Goal: Contribute content

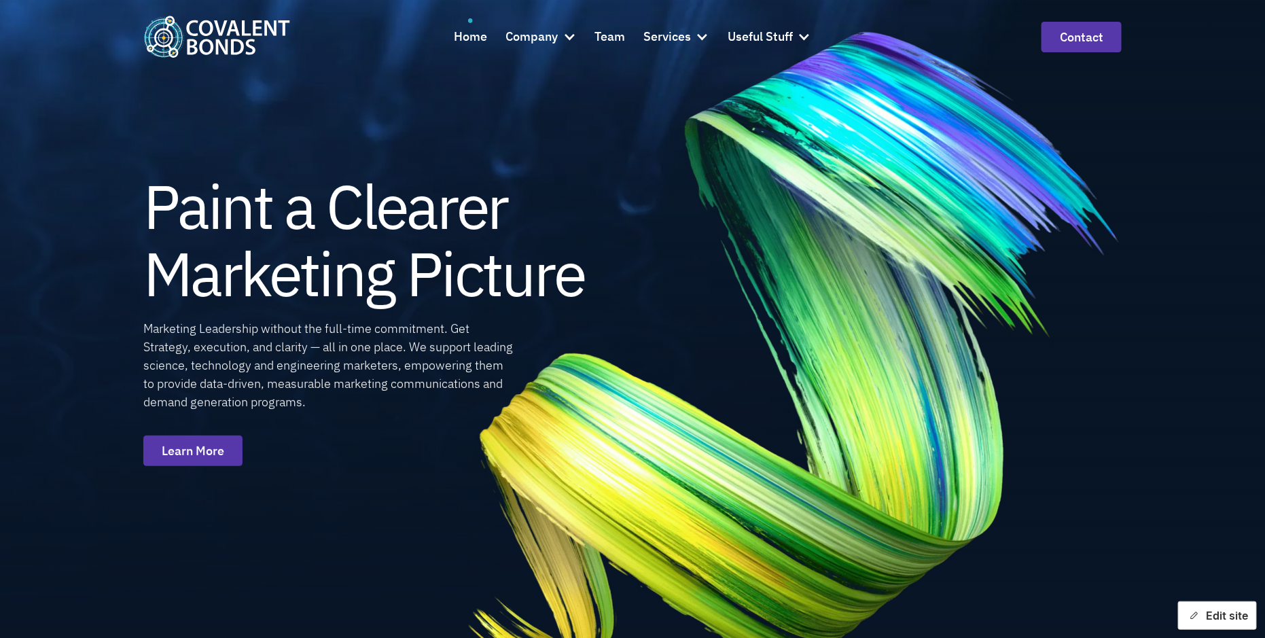
click at [1212, 614] on button "Edit site" at bounding box center [1217, 615] width 79 height 29
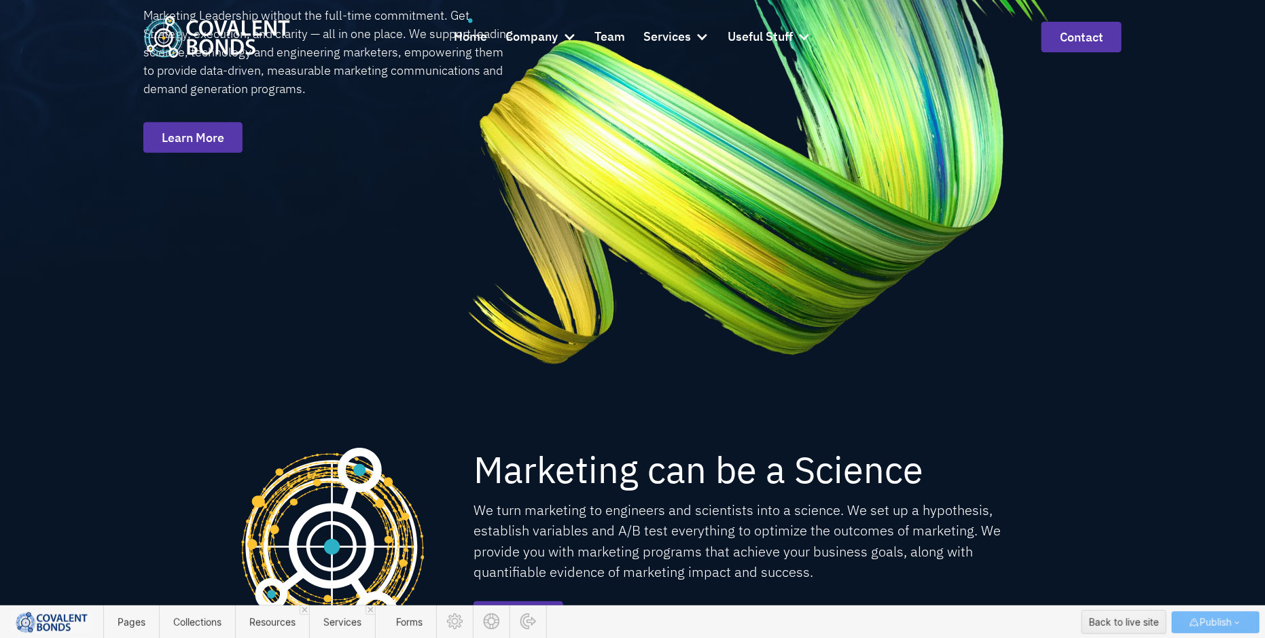
scroll to position [329, 0]
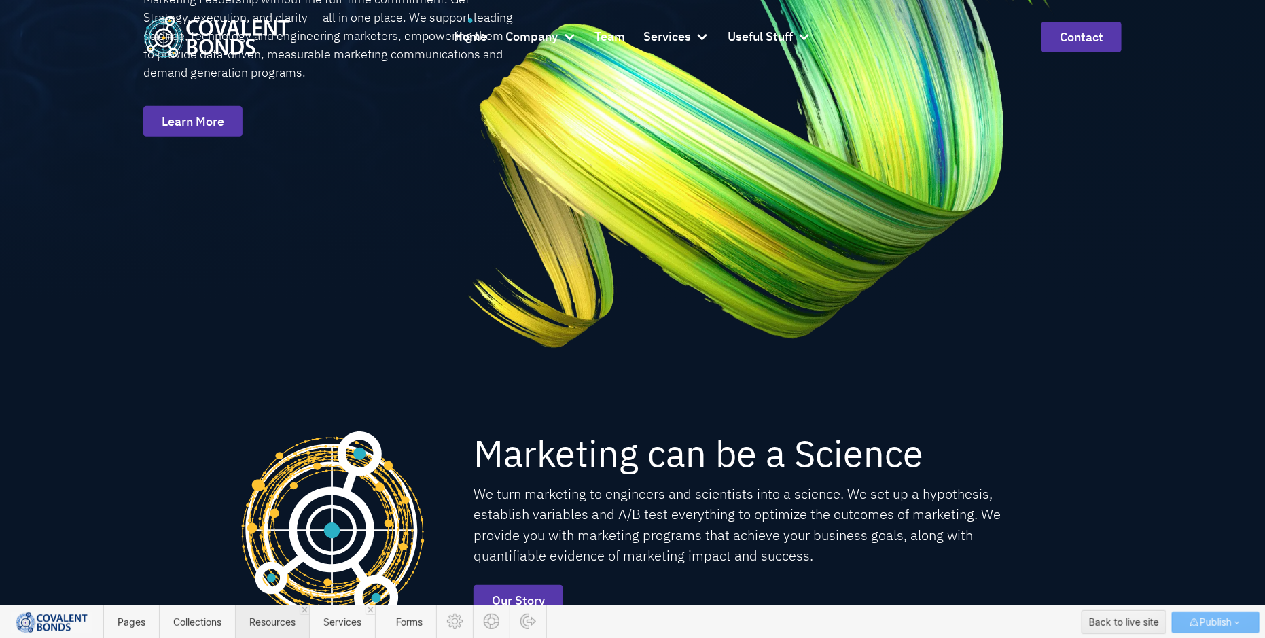
click at [258, 621] on span "Resources" at bounding box center [272, 622] width 46 height 12
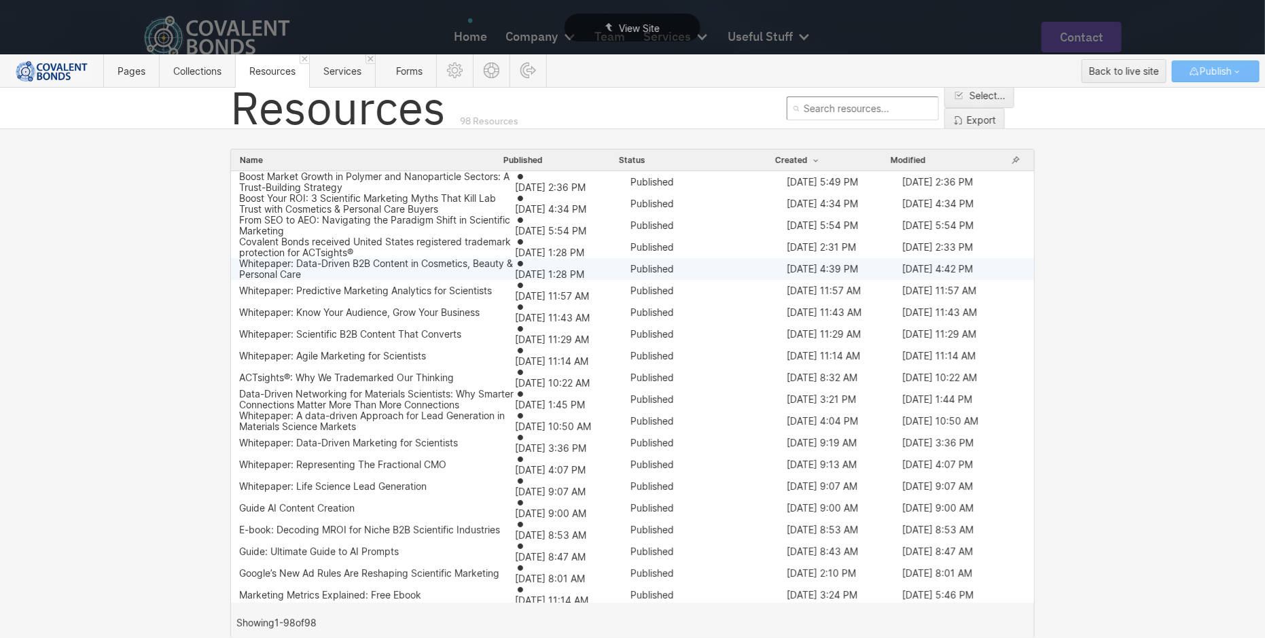
click at [367, 272] on div "Whitepaper: Data-Driven B2B Content in Cosmetics, Beauty & Personal Care" at bounding box center [377, 269] width 276 height 22
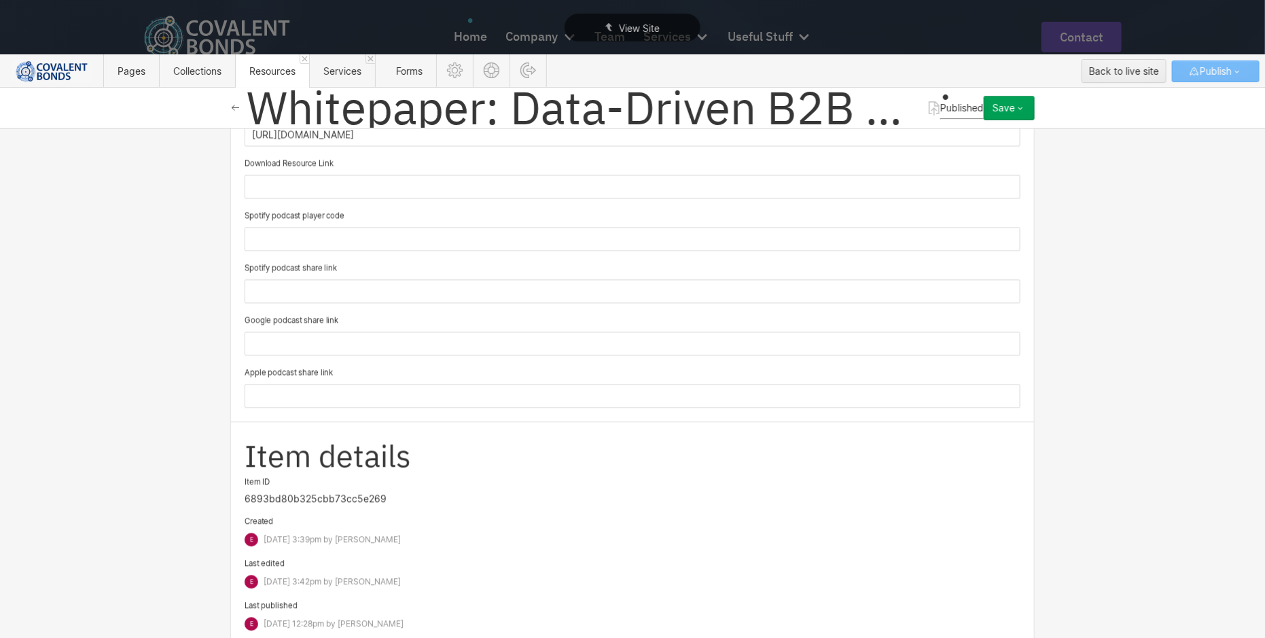
scroll to position [1370, 0]
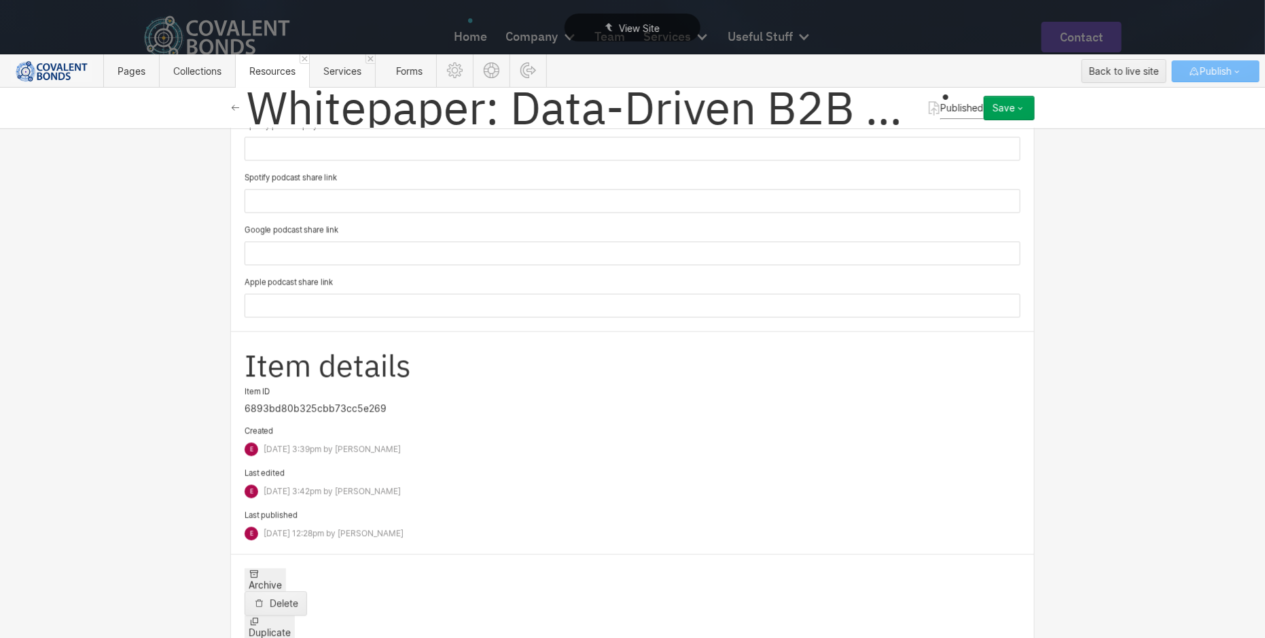
click at [291, 627] on span "Duplicate" at bounding box center [270, 633] width 42 height 12
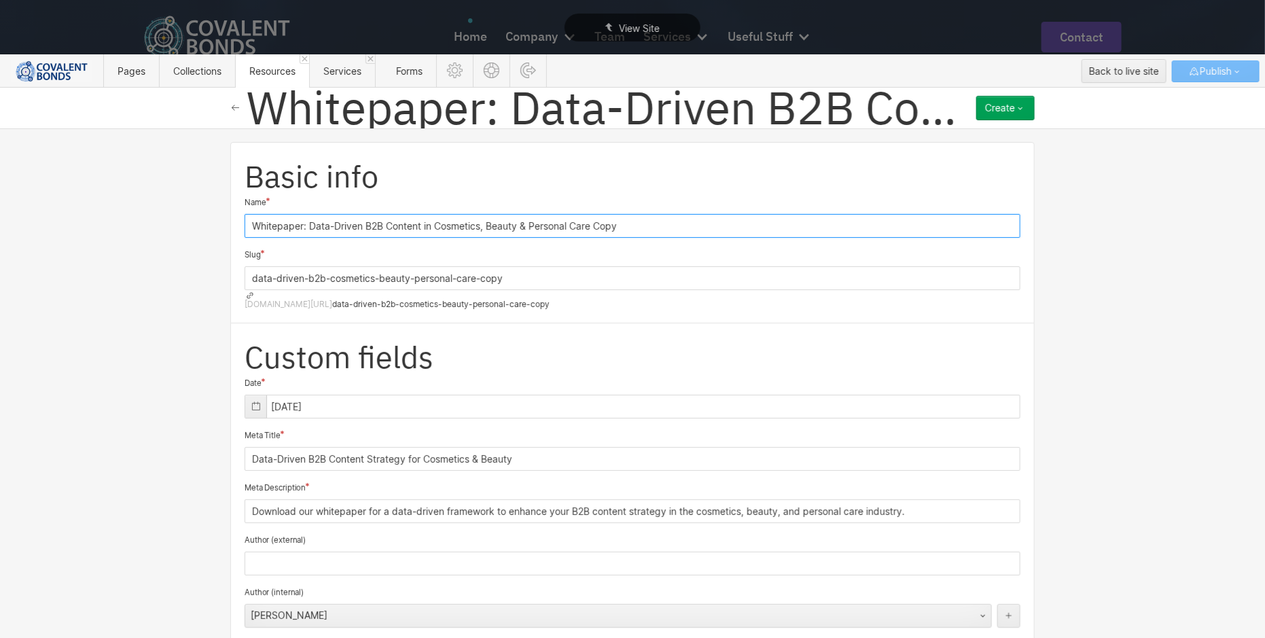
drag, startPoint x: 658, startPoint y: 213, endPoint x: 152, endPoint y: 215, distance: 505.9
click at [152, 215] on div "Basic info Name Whitepaper: Data-Driven B2B Content in Cosmetics, Beauty & Pers…" at bounding box center [632, 382] width 1265 height 509
paste input "Lead Generation for Growing Polymer and Nanoparticle Market"
type input "Lead Generation for Growing Polymer and Nanoparticle Market"
type input "lead-generation-for-growing-polymer-and-nanoparticle-market"
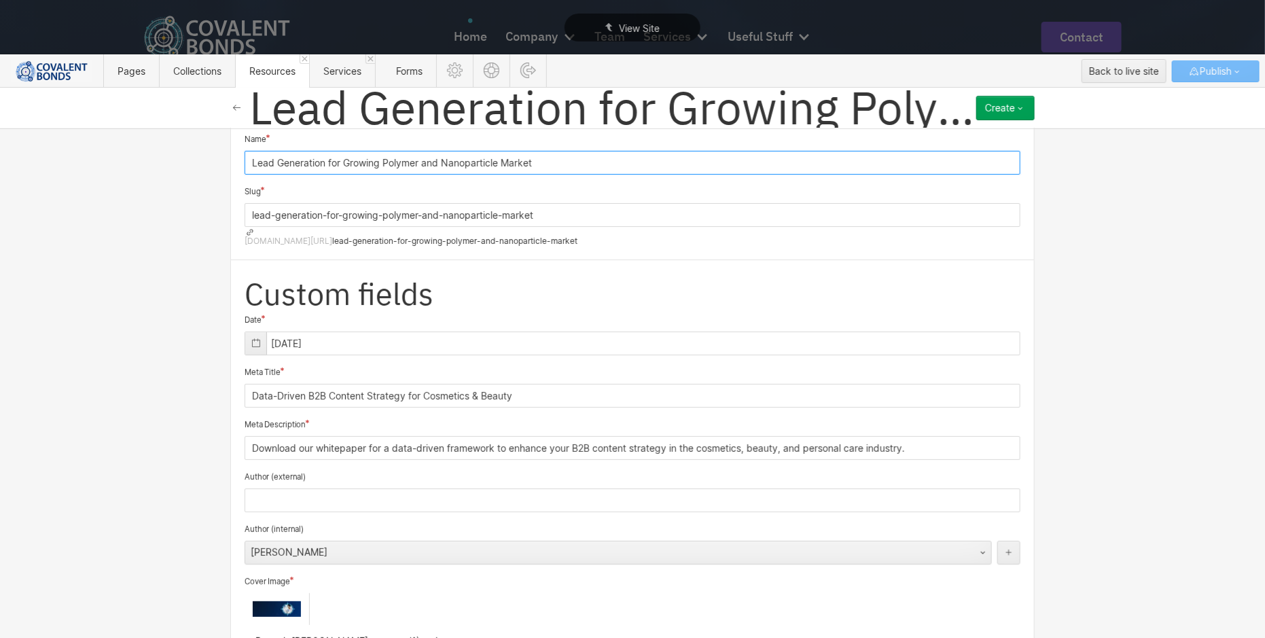
scroll to position [65, 0]
type input "Lead Generation for Growing Polymer and Nanoparticle Market"
click at [251, 336] on icon at bounding box center [256, 341] width 11 height 11
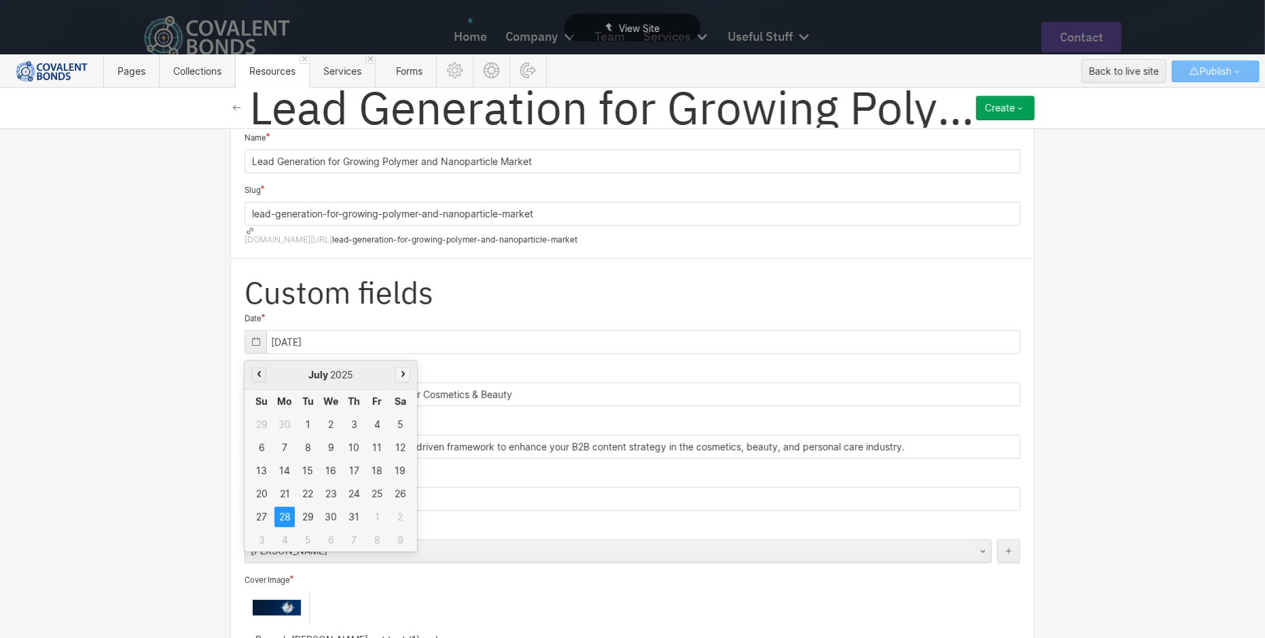
click at [395, 367] on button "button" at bounding box center [402, 374] width 15 height 15
click at [401, 371] on icon "button" at bounding box center [402, 374] width 3 height 6
click at [299, 437] on div "7" at bounding box center [307, 447] width 20 height 20
type input "[DATE]"
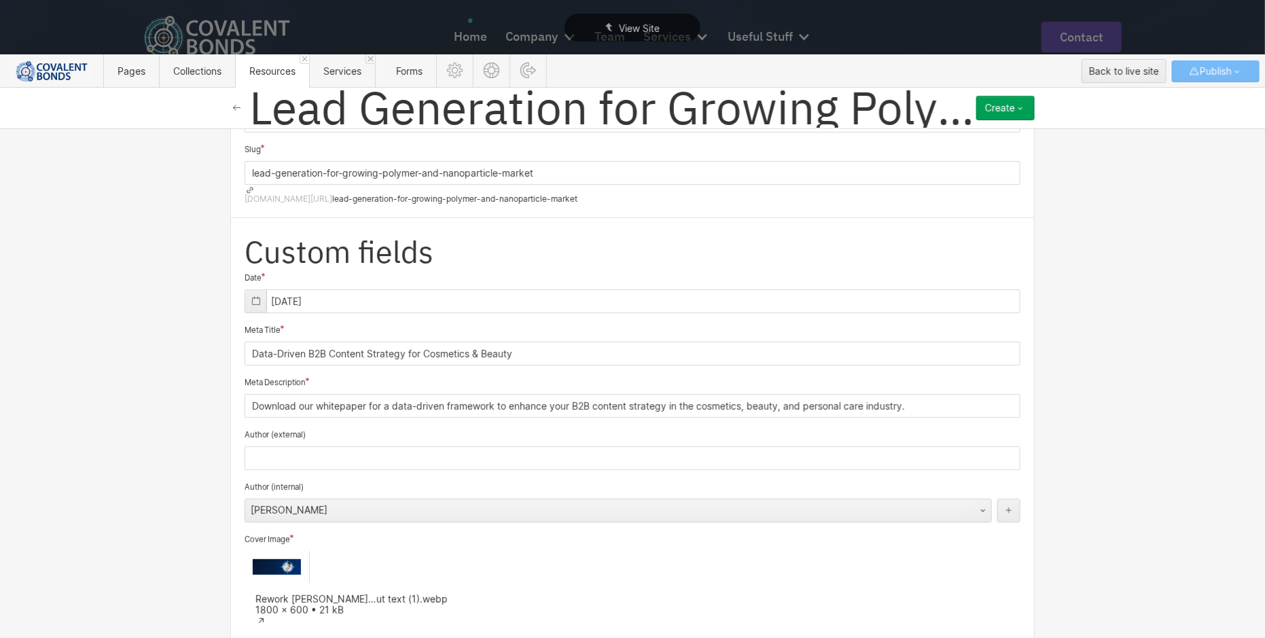
scroll to position [117, 0]
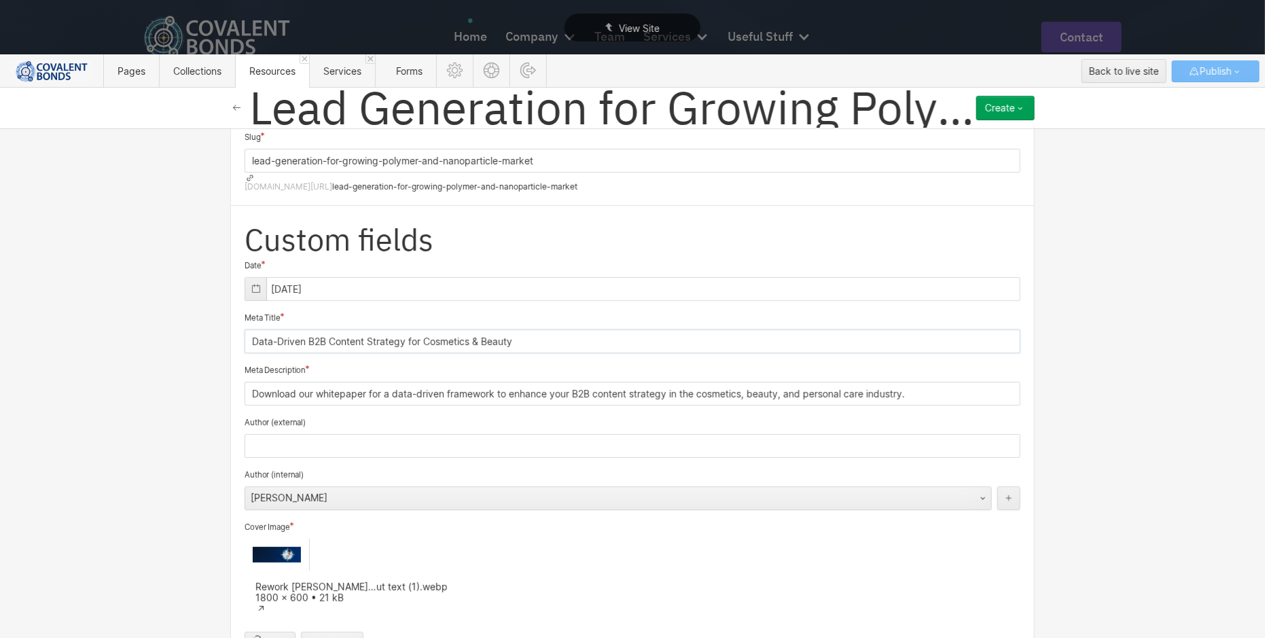
click at [539, 329] on input "Data-Driven B2B Content Strategy for Cosmetics & Beauty" at bounding box center [632, 341] width 776 height 24
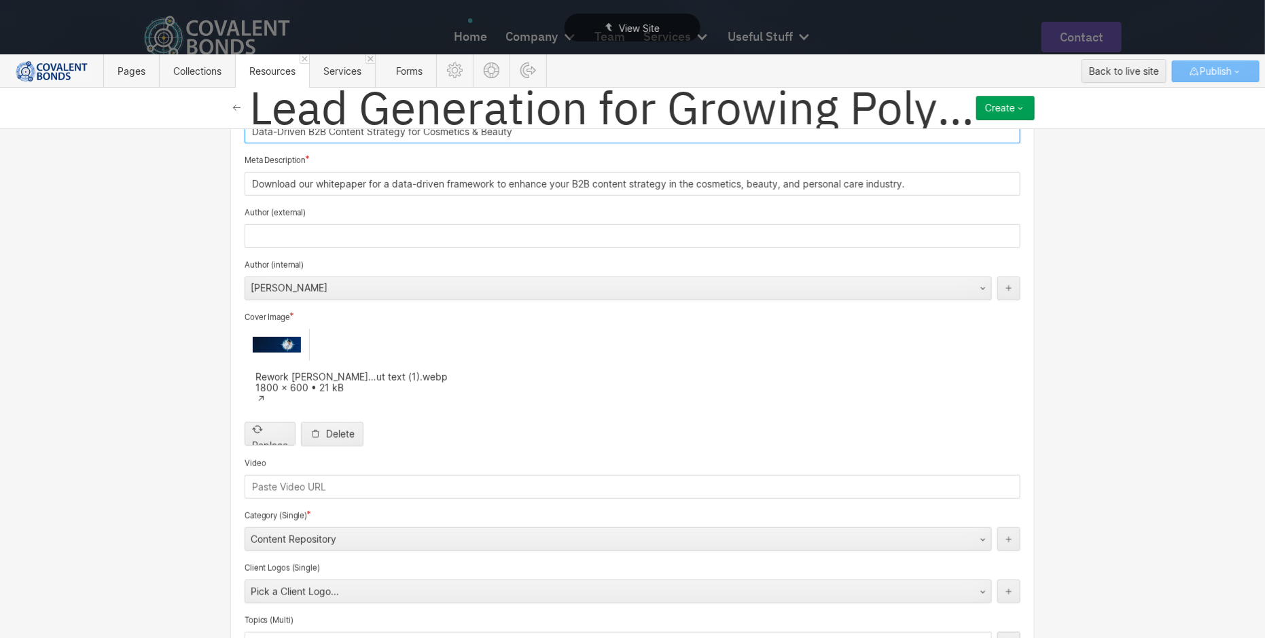
scroll to position [345, 0]
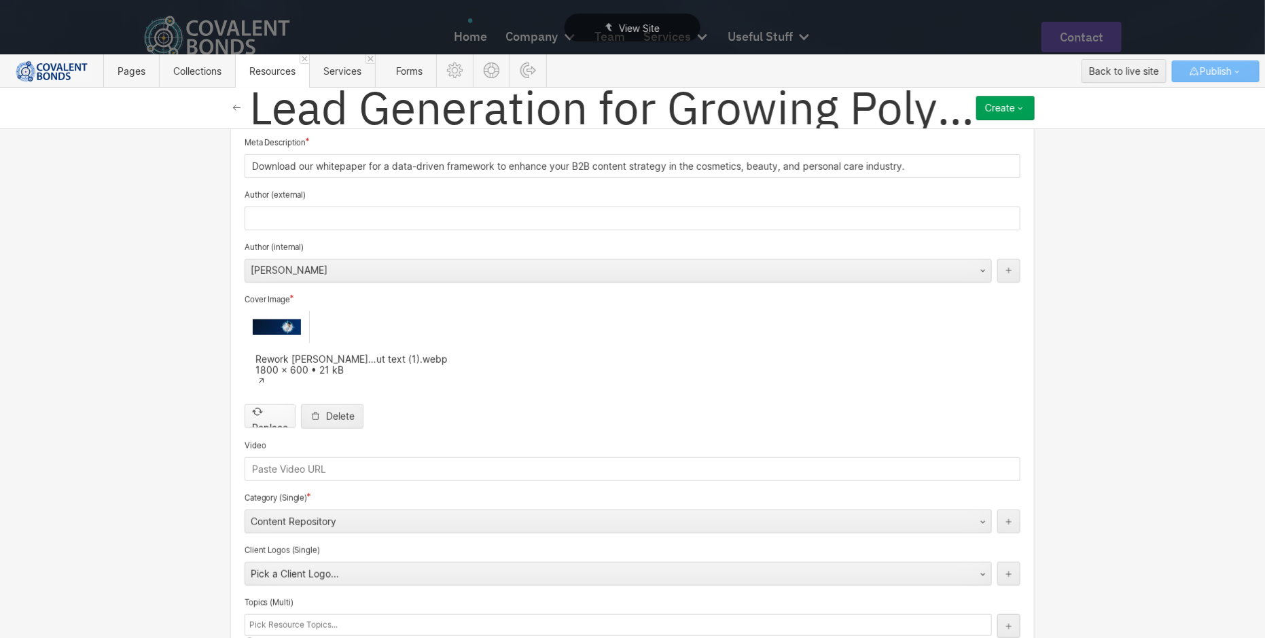
click at [270, 382] on input "file" at bounding box center [270, 404] width 50 height 45
type input "C:\fakepath\CB Polymers Landing Page Graphics - Wth text.png"
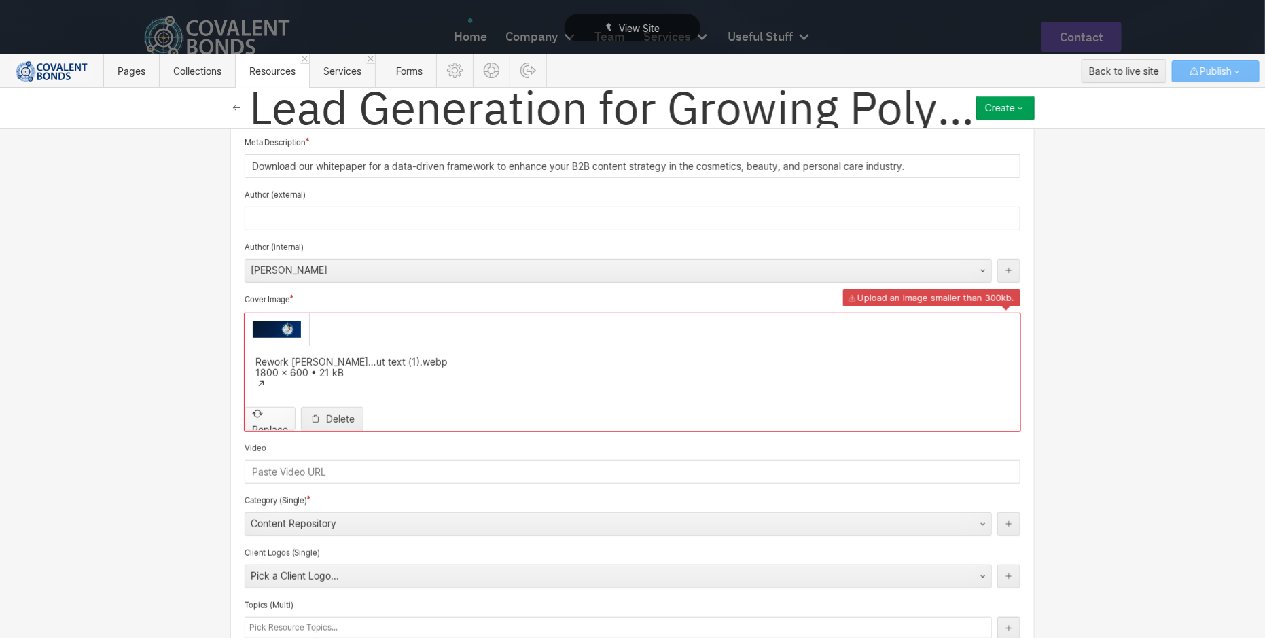
click at [270, 390] on input "file" at bounding box center [270, 407] width 50 height 45
type input "C:\fakepath\CB Polymers Landing Page Graphics - Wth text (1).png"
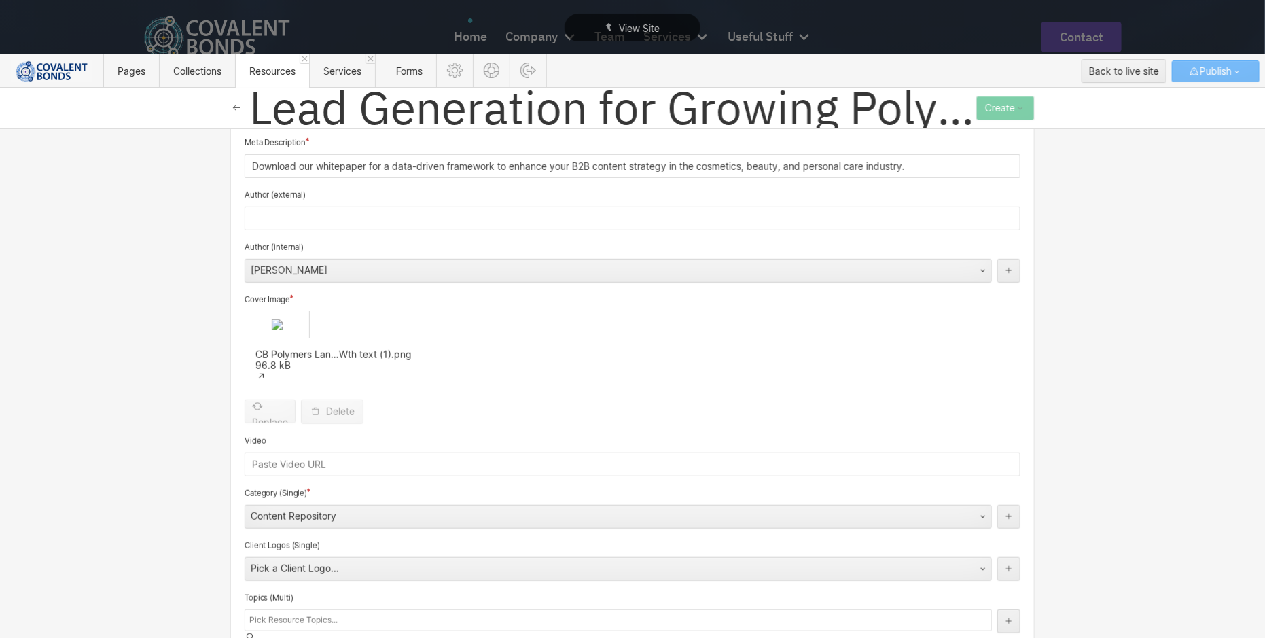
scroll to position [425, 0]
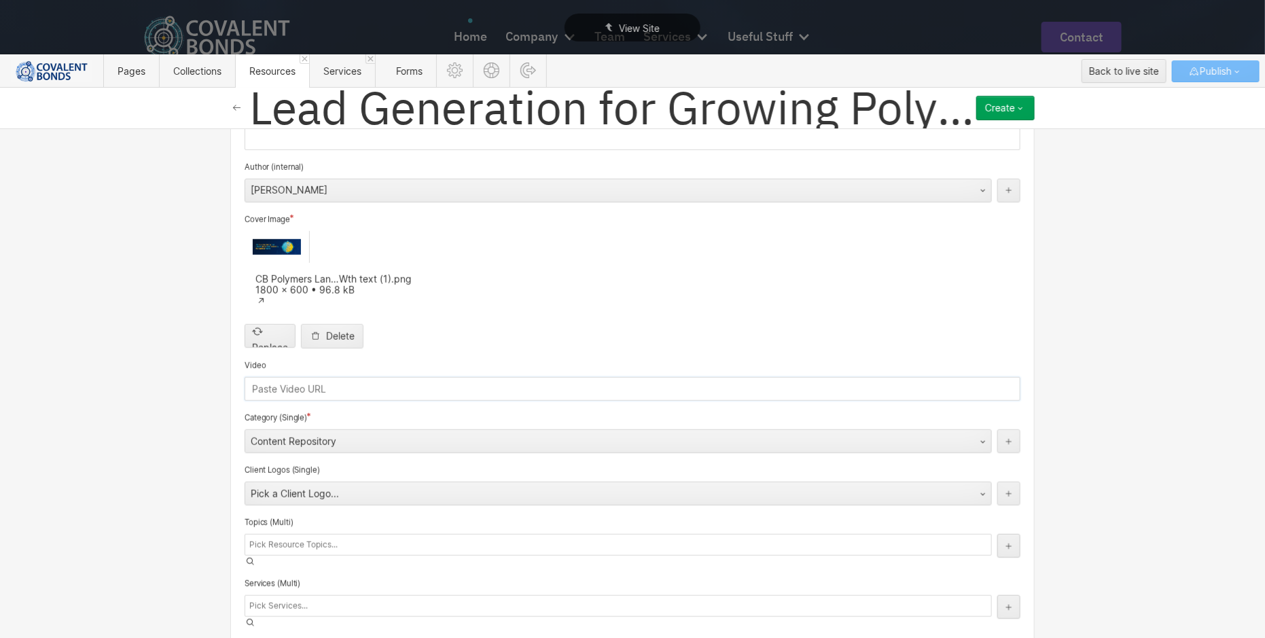
click at [539, 377] on input "text" at bounding box center [632, 389] width 776 height 24
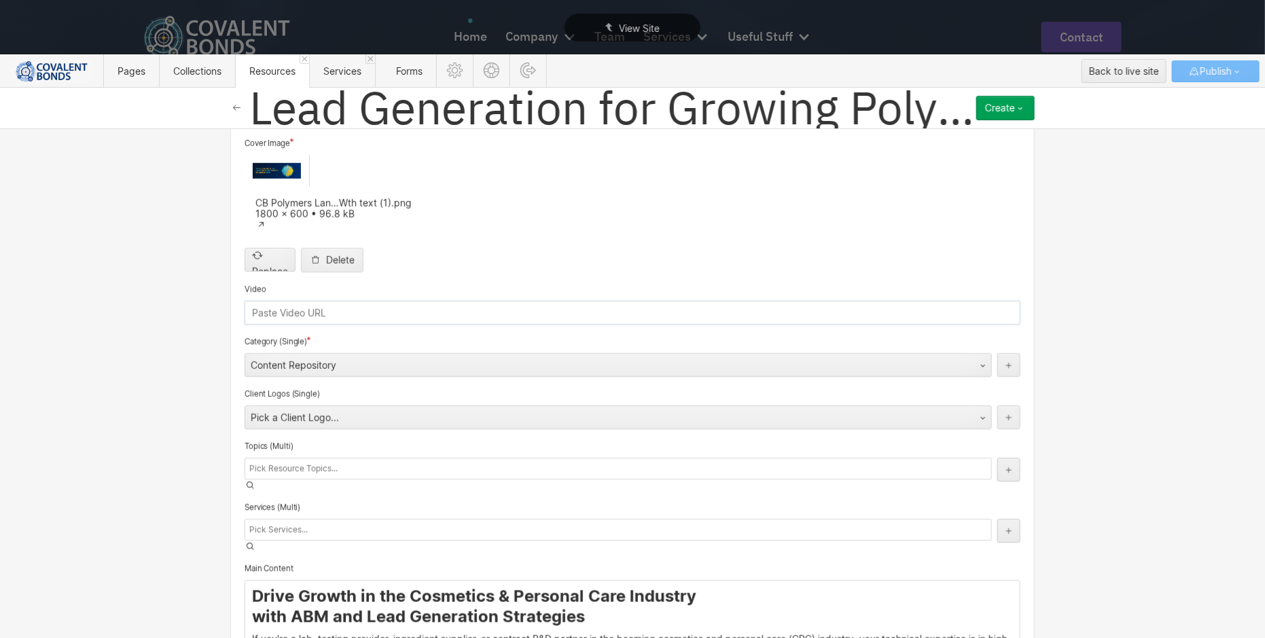
scroll to position [503, 0]
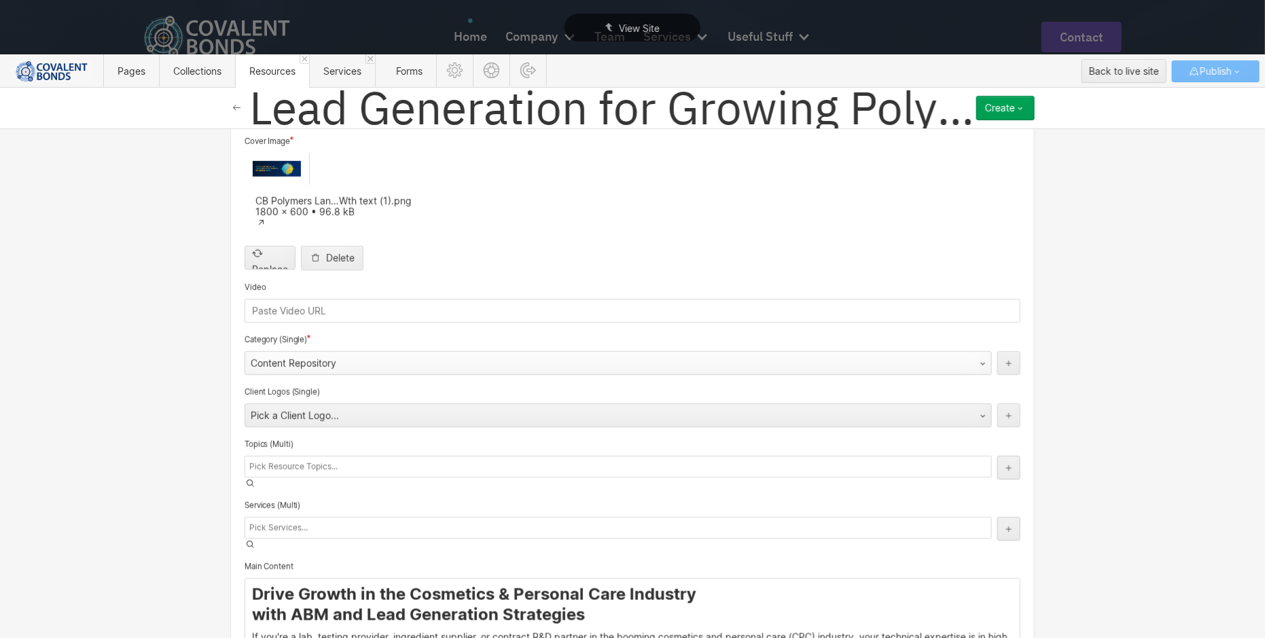
click at [457, 352] on div "Content Repository" at bounding box center [604, 363] width 719 height 22
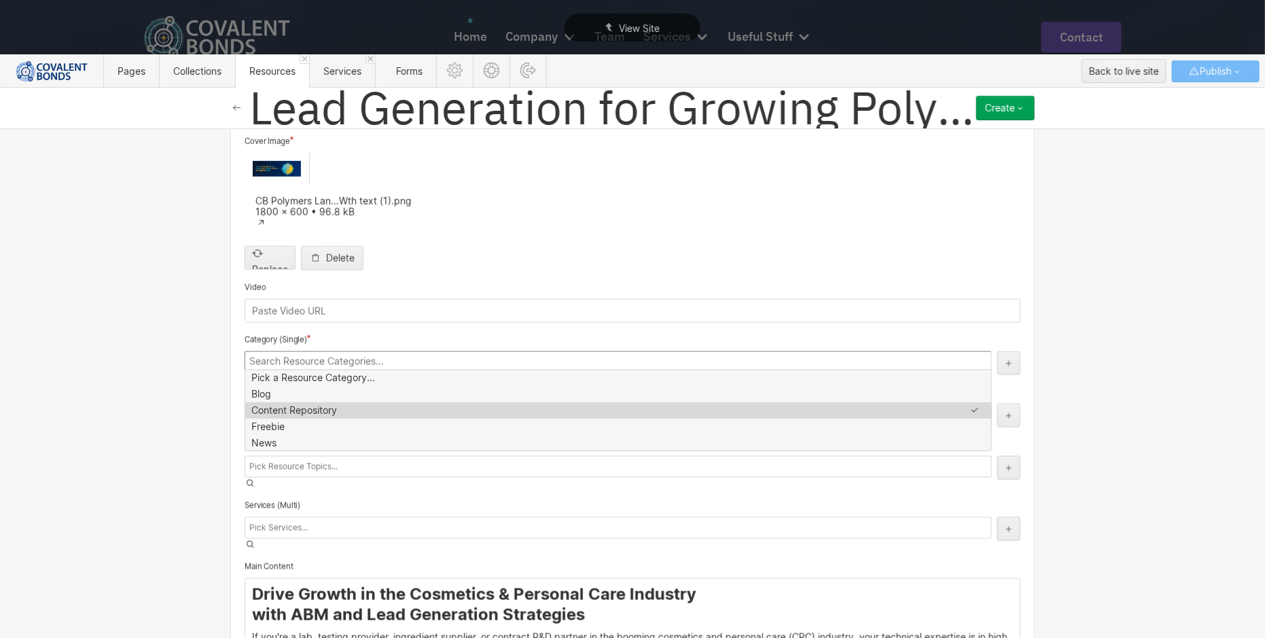
click at [457, 351] on input at bounding box center [617, 360] width 747 height 19
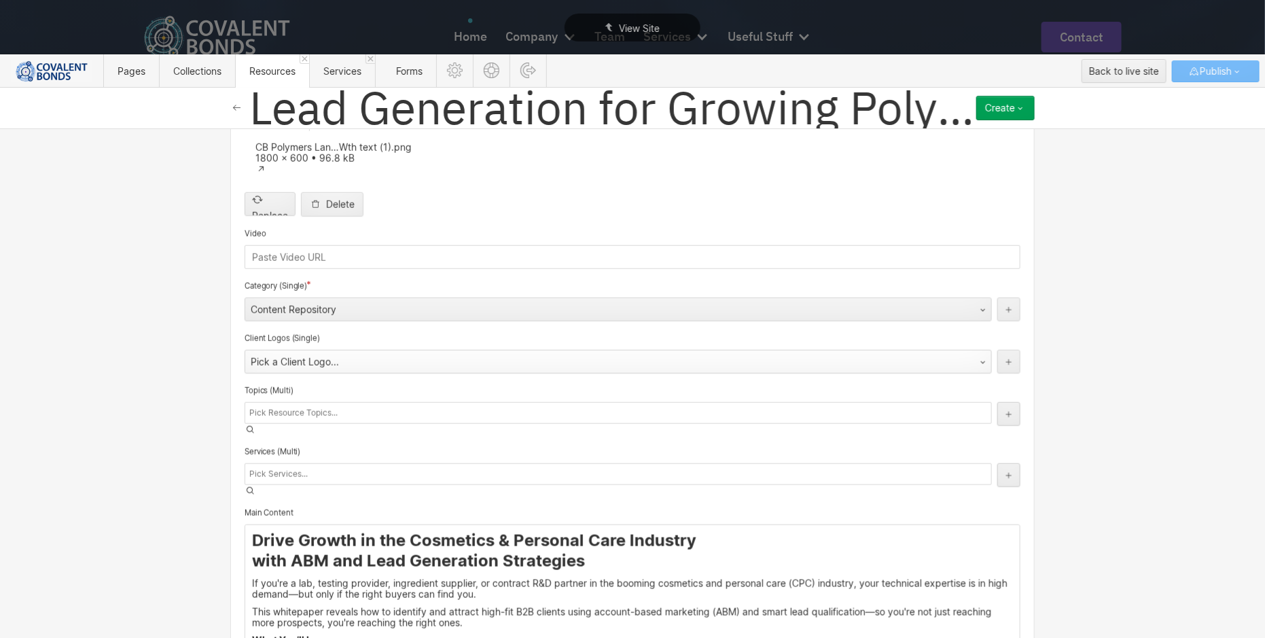
scroll to position [558, 0]
click at [393, 350] on div "Pick a Client Logo..." at bounding box center [604, 361] width 719 height 22
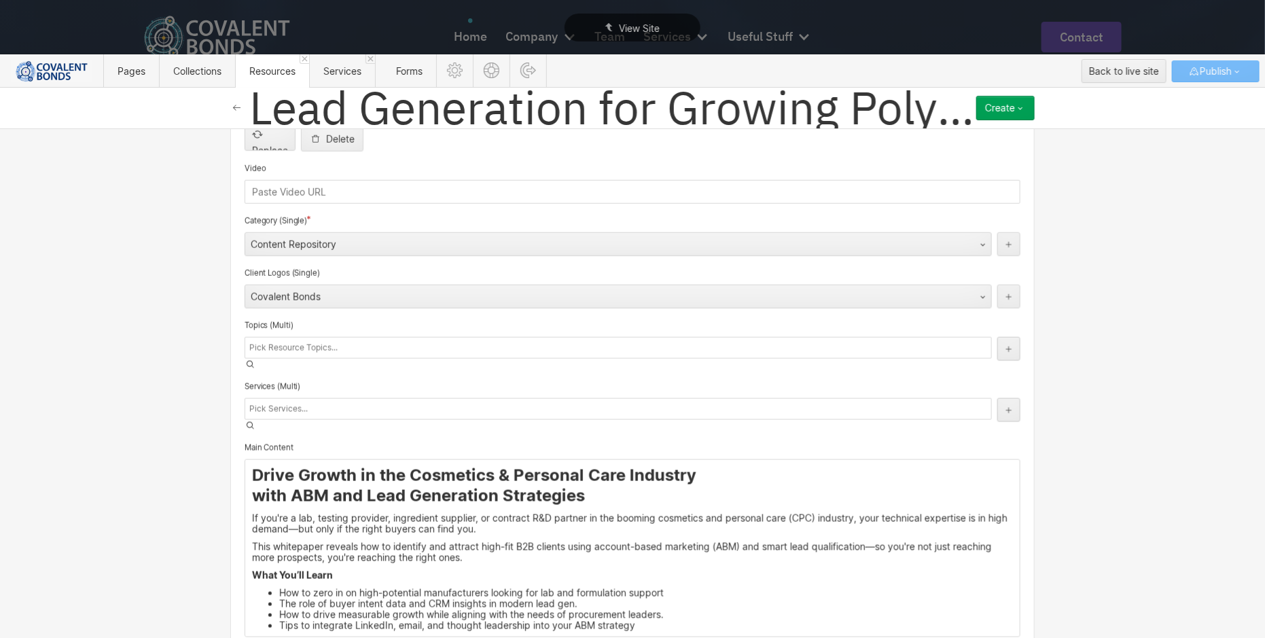
scroll to position [627, 0]
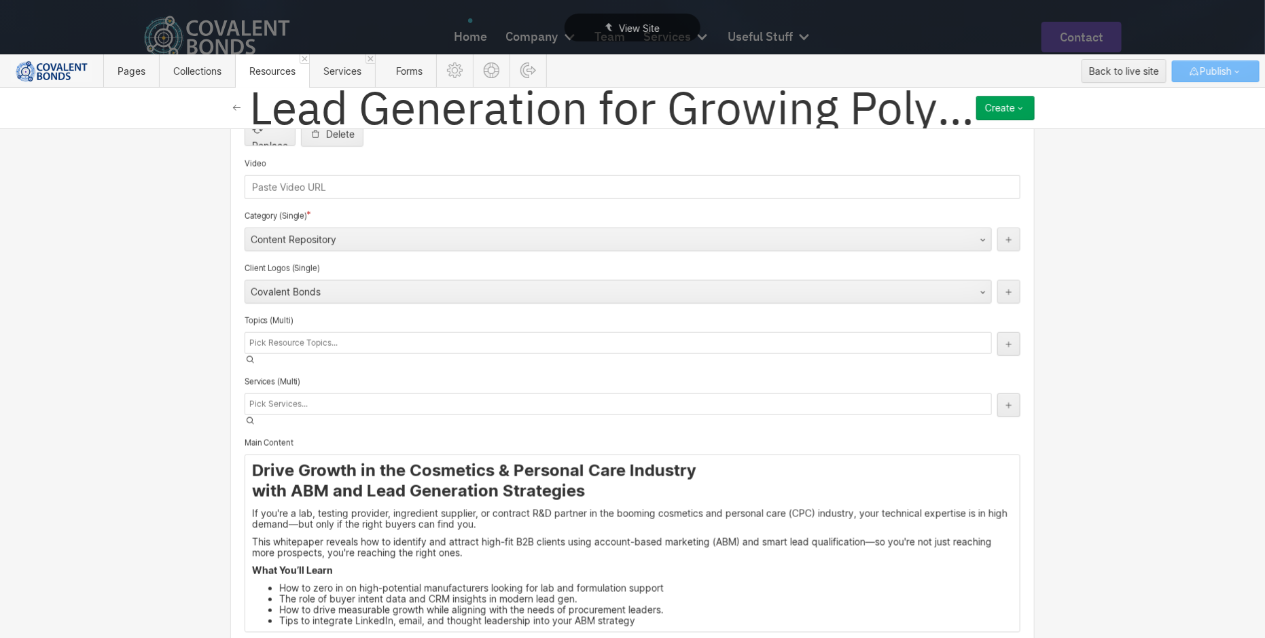
click at [375, 333] on div at bounding box center [617, 343] width 747 height 22
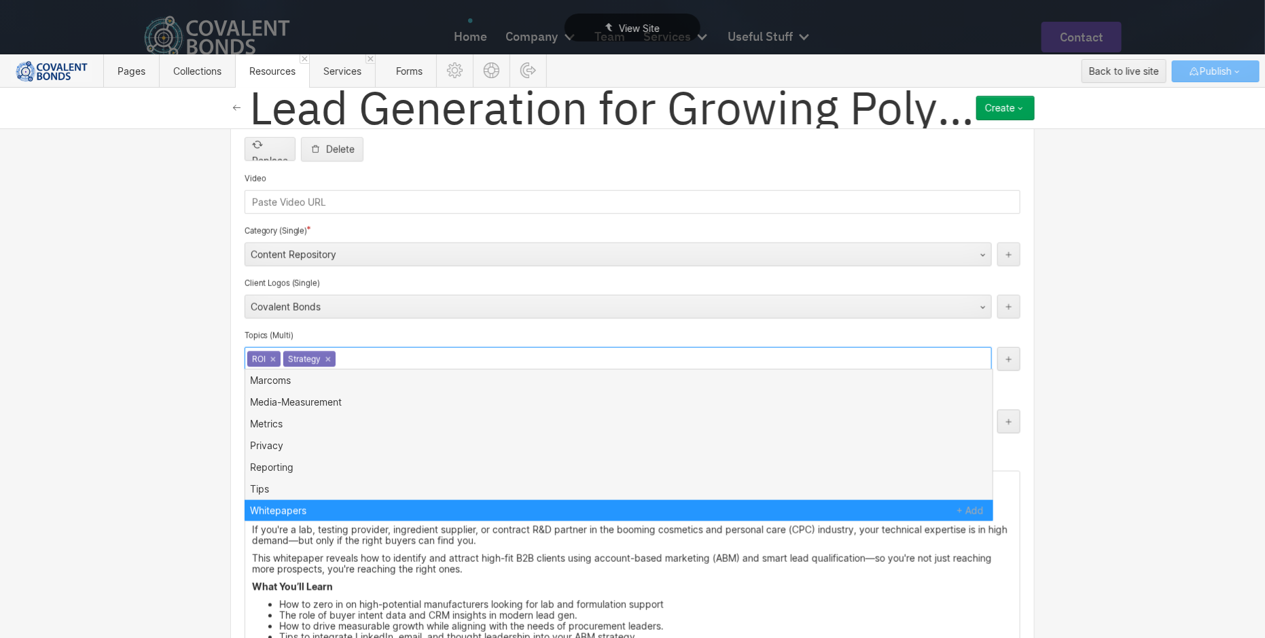
scroll to position [0, 0]
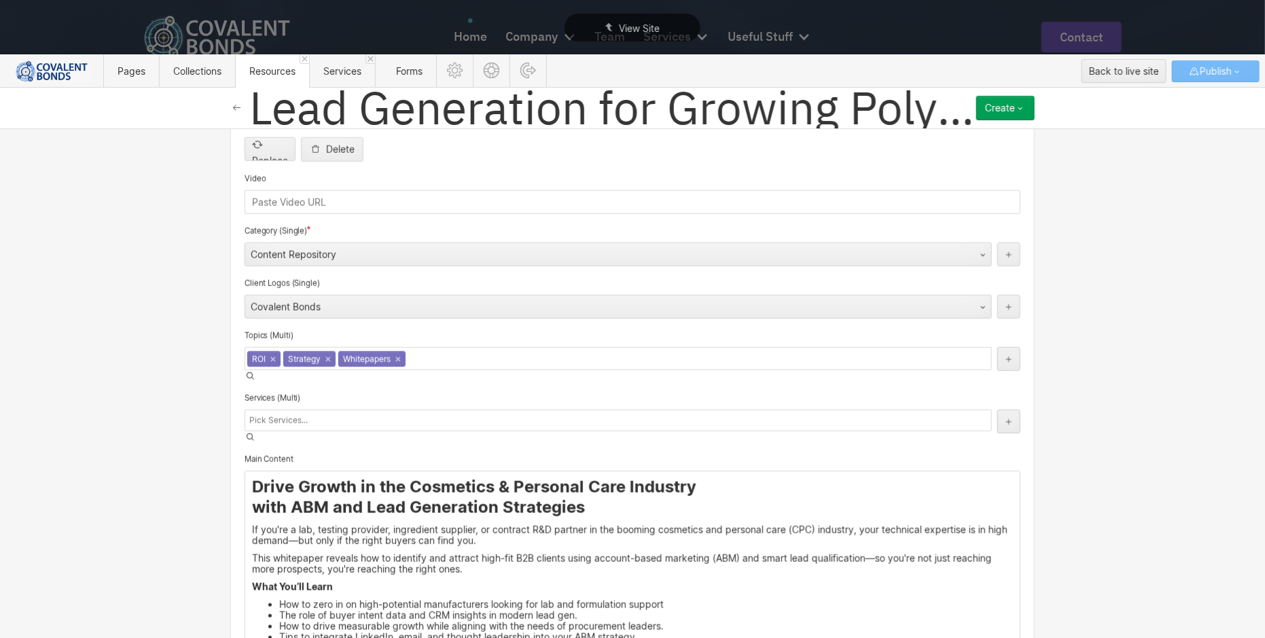
click at [1087, 335] on div "Basic info Name Lead Generation for Growing Polymer and Nanoparticle Market Slu…" at bounding box center [632, 382] width 1265 height 509
click at [513, 410] on div at bounding box center [617, 421] width 747 height 22
click at [1091, 395] on div "Basic info Name Lead Generation for Growing Polymer and Nanoparticle Market Slu…" at bounding box center [632, 382] width 1265 height 509
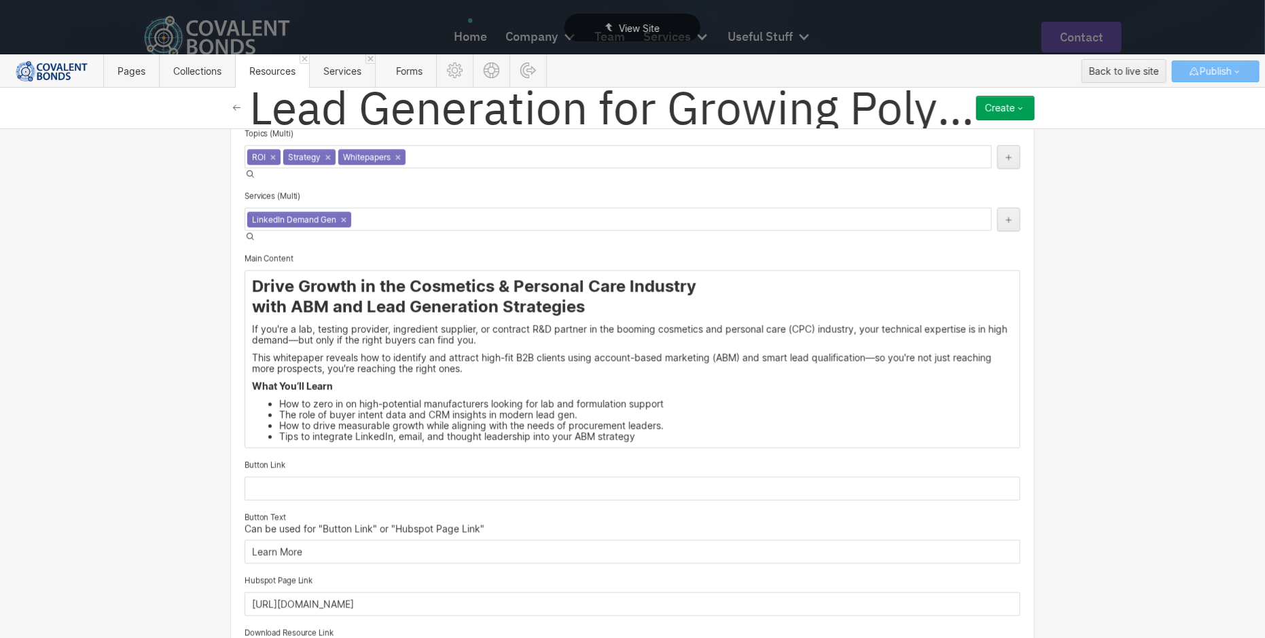
scroll to position [820, 0]
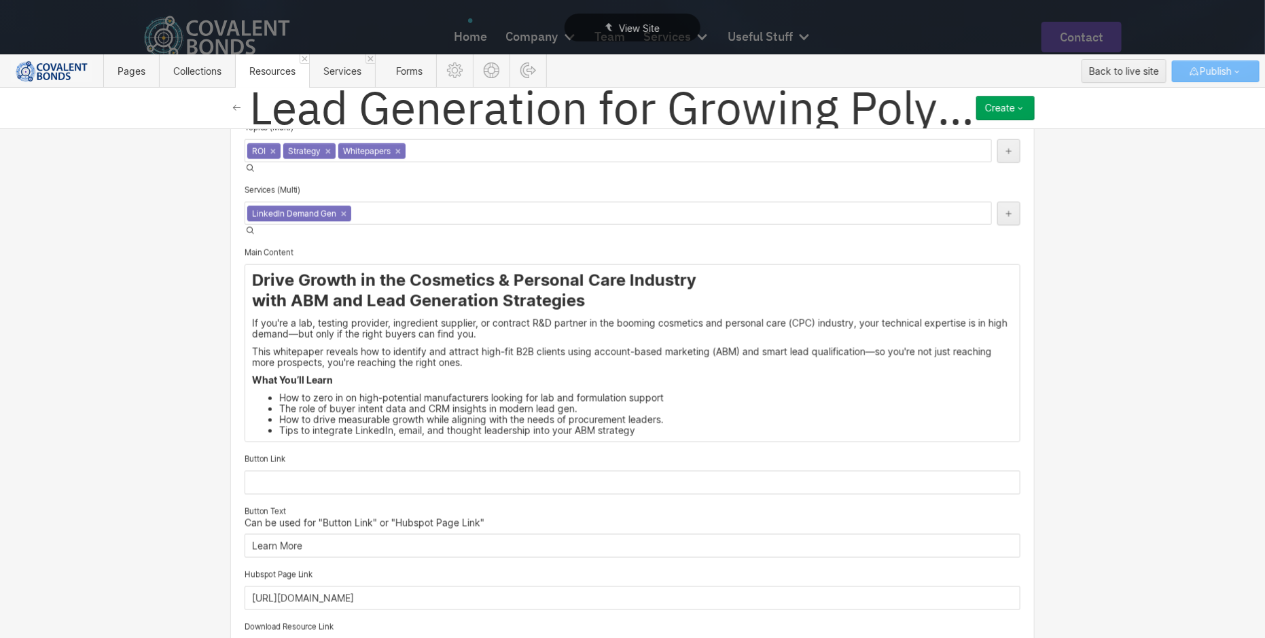
drag, startPoint x: 676, startPoint y: 414, endPoint x: 161, endPoint y: 255, distance: 539.2
click at [161, 255] on div "Basic info Name Lead Generation for Growing Polymer and Nanoparticle Market Slu…" at bounding box center [632, 382] width 1265 height 509
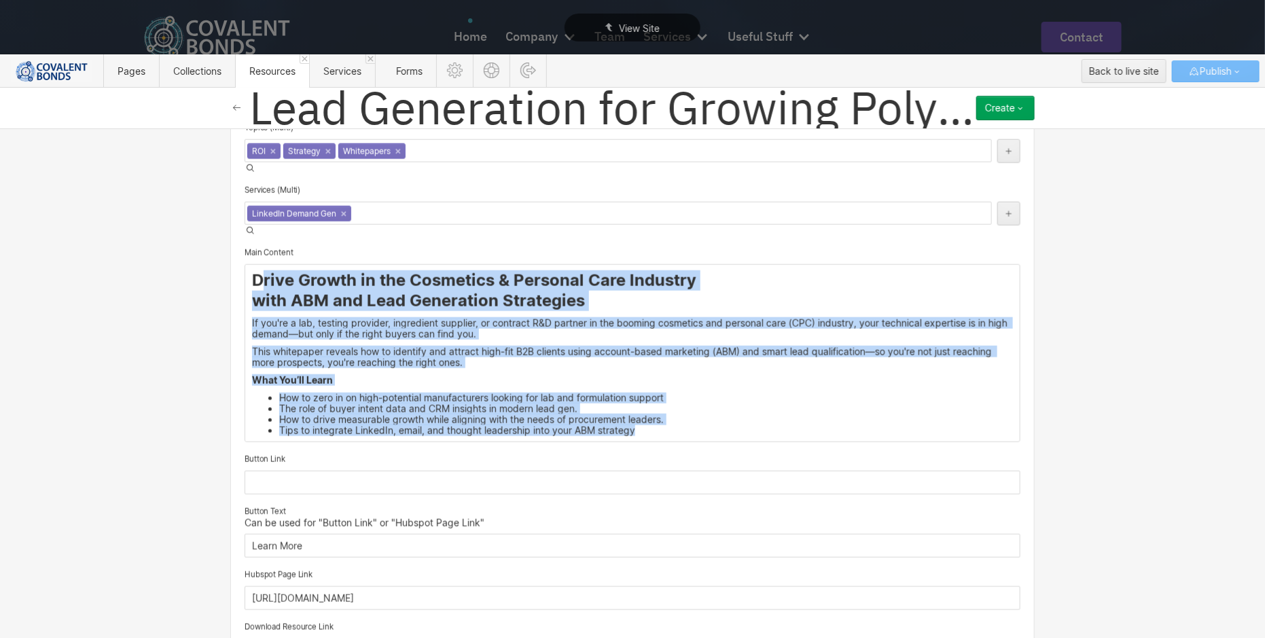
drag, startPoint x: 251, startPoint y: 259, endPoint x: 708, endPoint y: 409, distance: 481.1
click at [708, 409] on div "Drive Growth in the Cosmetics & Personal Care Industry with ABM and Lead Genera…" at bounding box center [632, 353] width 774 height 177
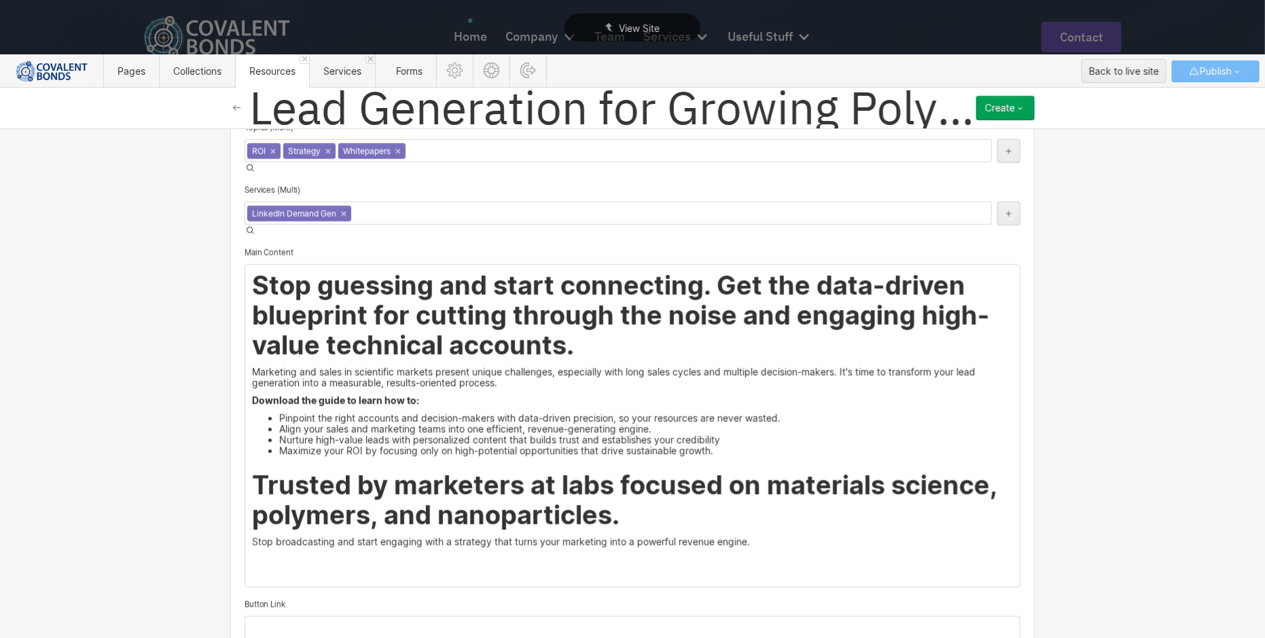
click at [534, 322] on strong "Stop guessing and start connecting. Get the data-driven blueprint for cutting t…" at bounding box center [621, 315] width 738 height 91
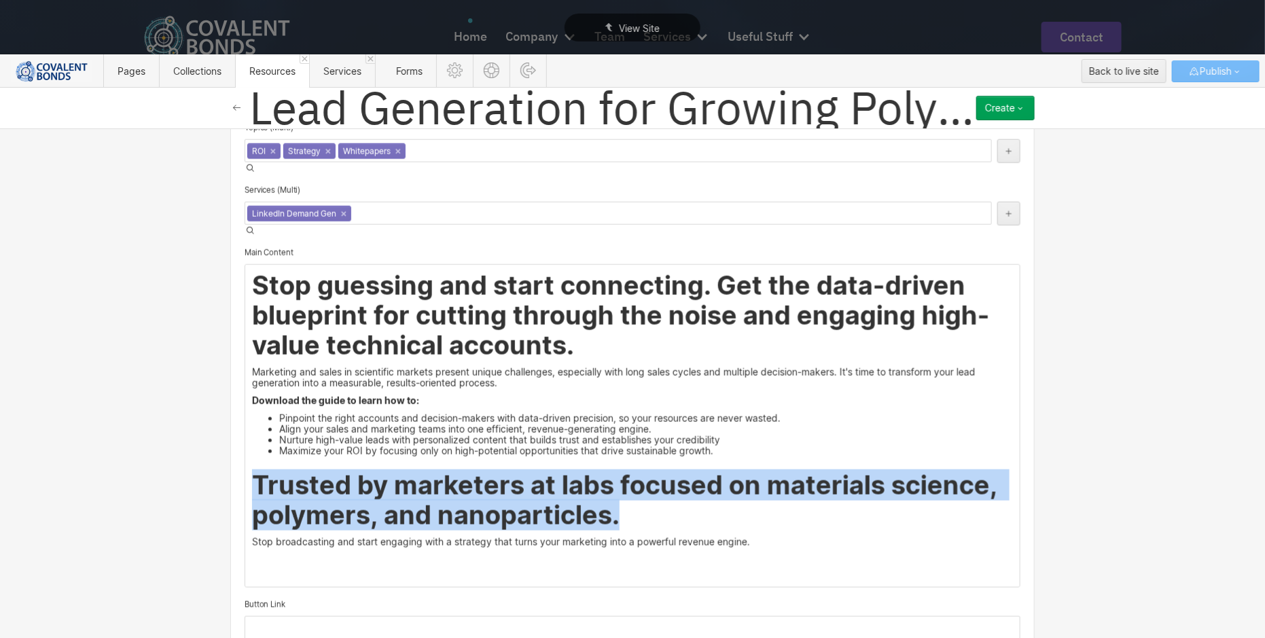
drag, startPoint x: 625, startPoint y: 496, endPoint x: 167, endPoint y: 470, distance: 459.2
click at [166, 469] on div "Basic info Name Lead Generation for Growing Polymer and Nanoparticle Market Slu…" at bounding box center [632, 382] width 1265 height 509
click at [776, 426] on div at bounding box center [774, 429] width 26 height 21
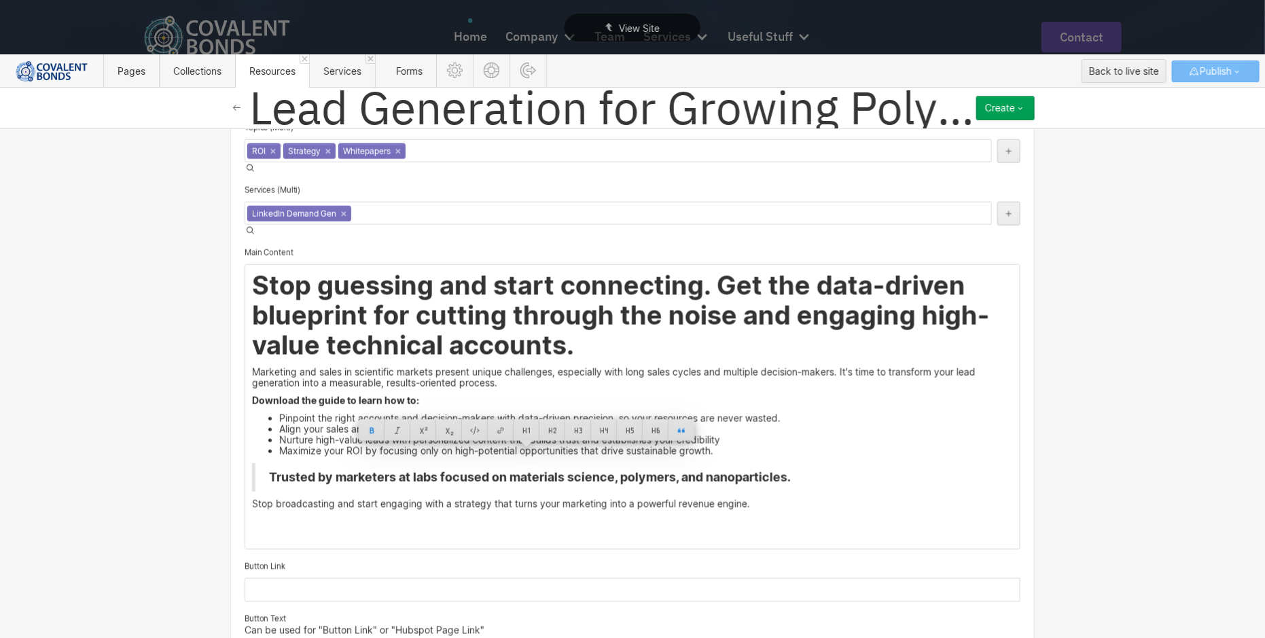
click at [826, 463] on blockquote "Trusted by marketers at labs focused on materials science, polymers, and nanopa…" at bounding box center [632, 477] width 761 height 29
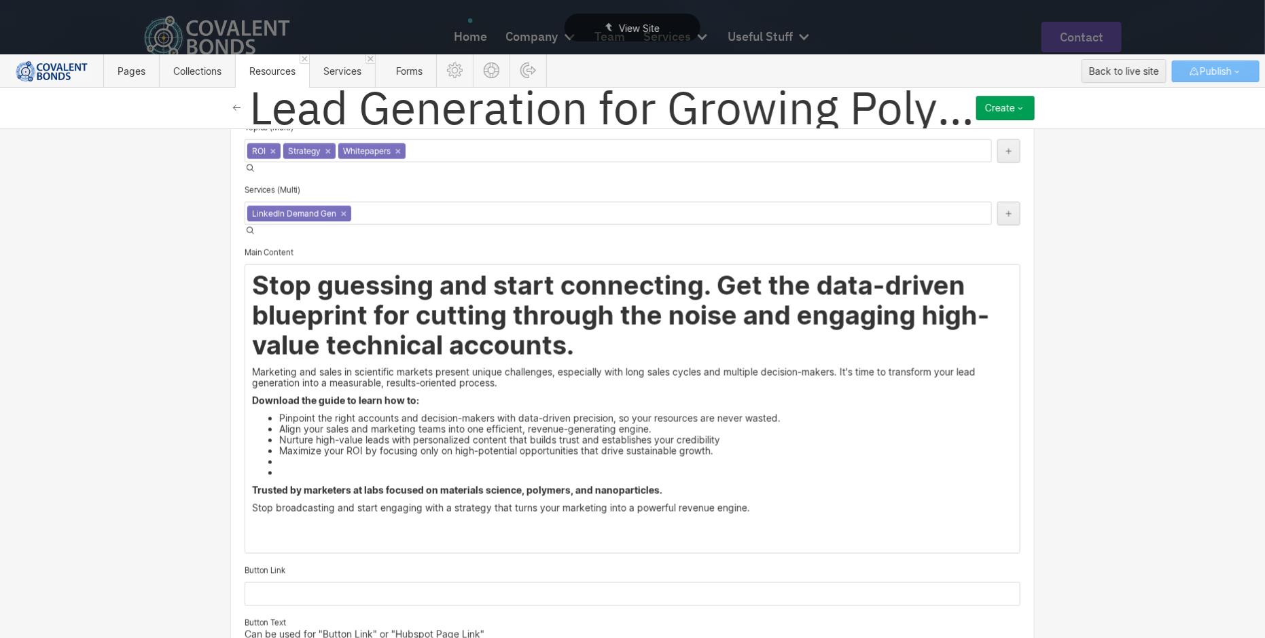
click at [380, 467] on li "‍ ‍" at bounding box center [645, 472] width 733 height 11
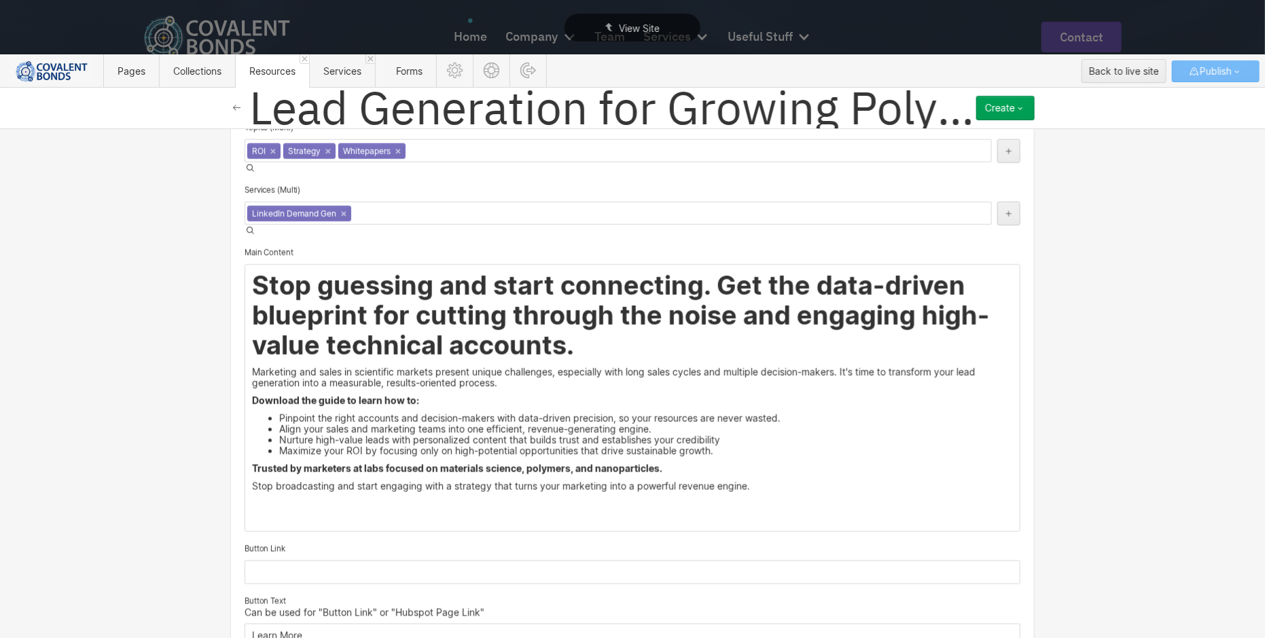
click at [680, 463] on p "Trusted by marketers at labs focused on materials science, polymers, and nanopa…" at bounding box center [632, 468] width 761 height 11
click at [803, 481] on p "Stop broadcasting and start engaging with a strategy that turns your marketing …" at bounding box center [632, 486] width 761 height 11
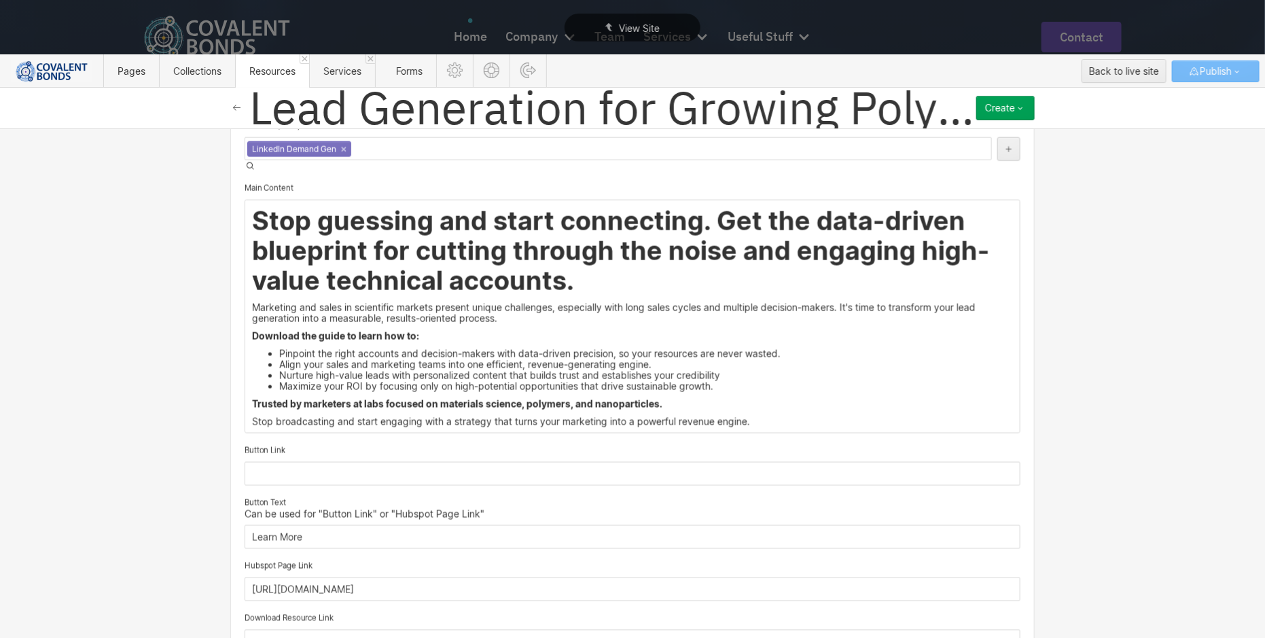
scroll to position [895, 0]
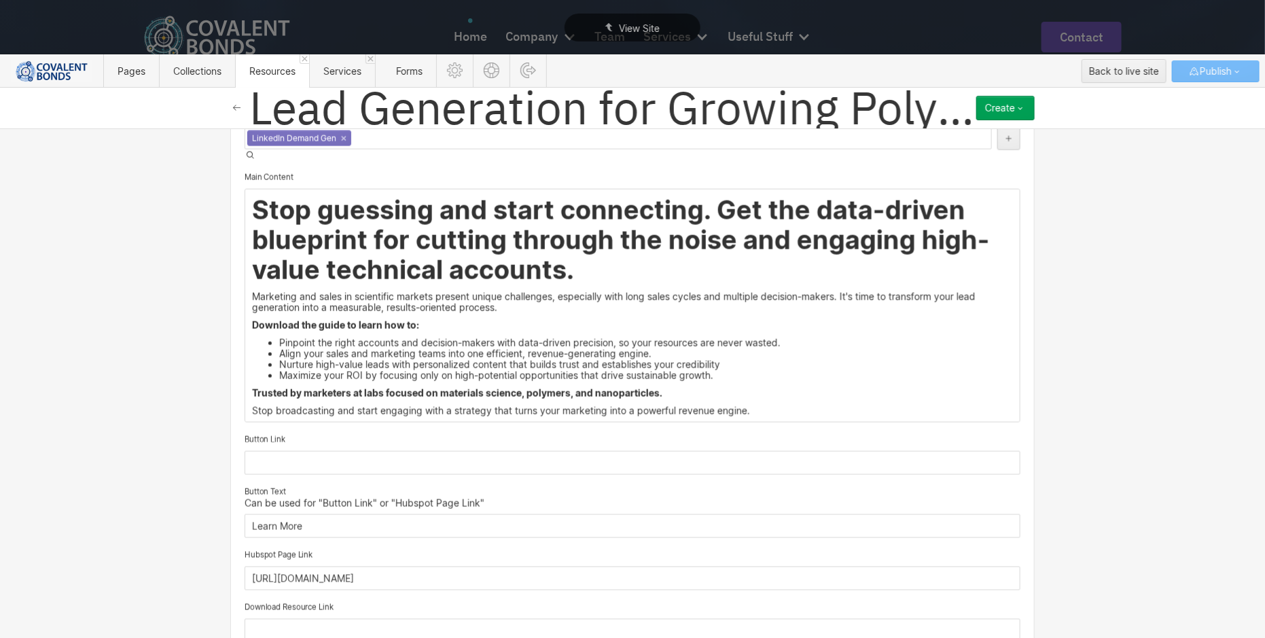
click at [755, 370] on li "Maximize your ROI by focusing only on high-potential opportunities that drive s…" at bounding box center [645, 375] width 733 height 11
click at [252, 387] on strong "Trusted by marketers at labs focused on materials science, polymers, and nanopa…" at bounding box center [457, 393] width 410 height 12
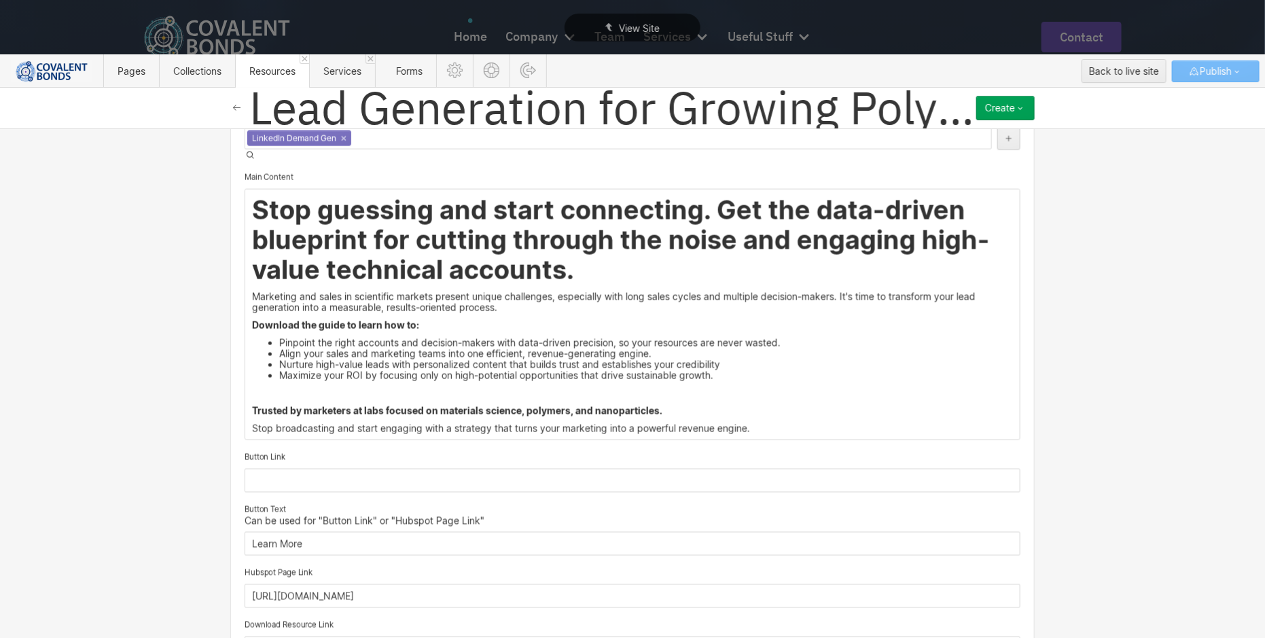
click at [681, 405] on p "Trusted by marketers at labs focused on materials science, polymers, and nanopa…" at bounding box center [632, 410] width 761 height 11
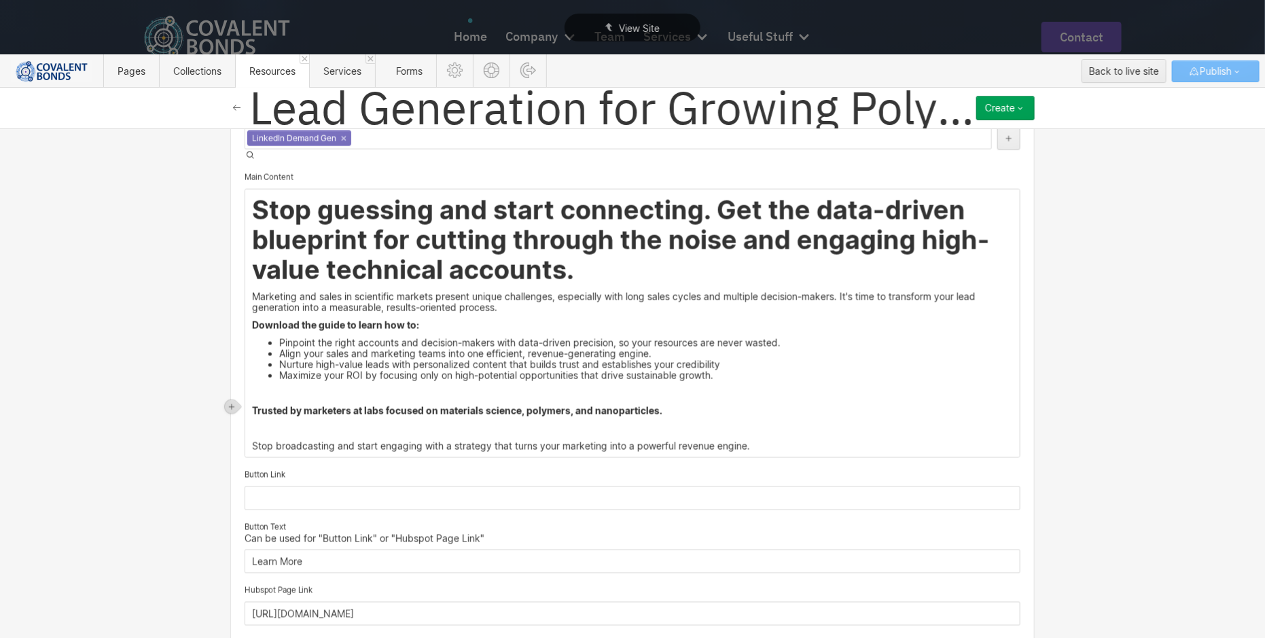
click at [508, 291] on p "Marketing and sales in scientific markets present unique challenges, especially…" at bounding box center [632, 302] width 761 height 22
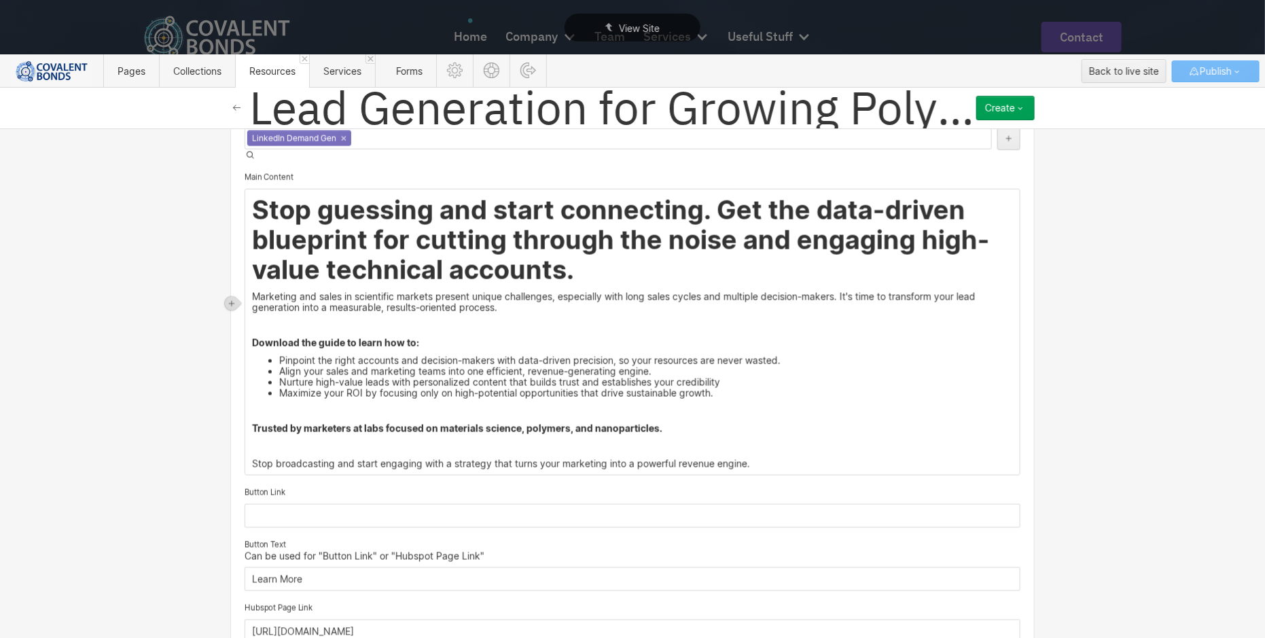
click at [647, 248] on h1 "Stop guessing and start connecting. Get the data-driven blueprint for cutting t…" at bounding box center [632, 240] width 761 height 90
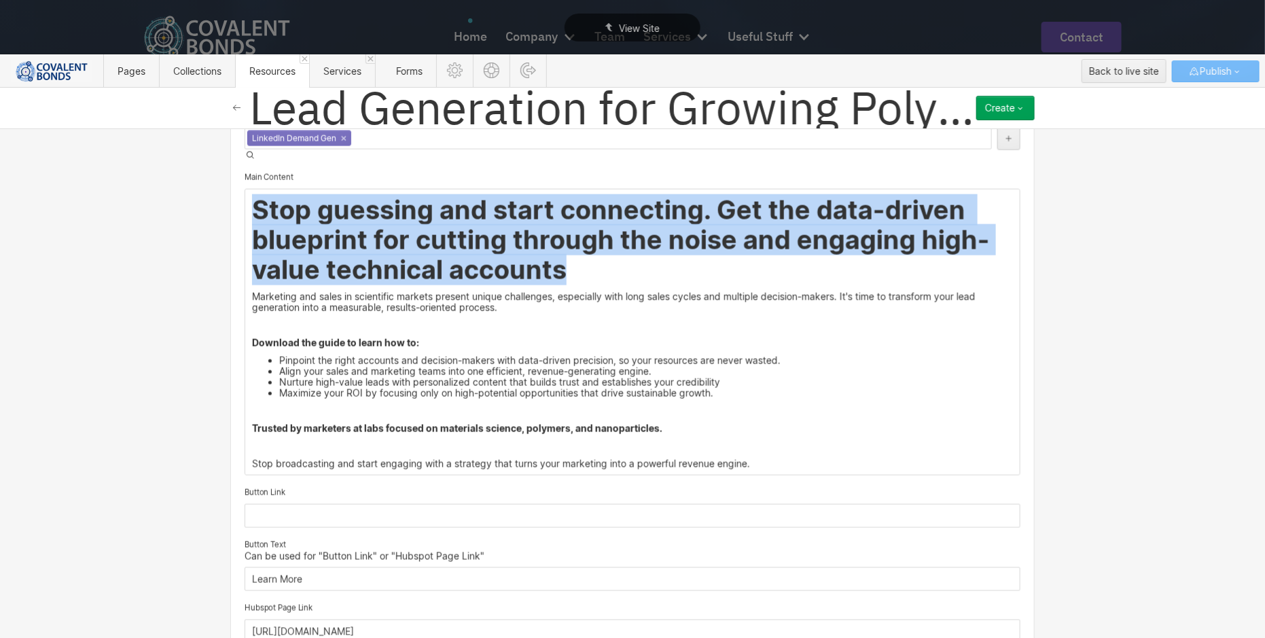
drag, startPoint x: 591, startPoint y: 242, endPoint x: 242, endPoint y: 179, distance: 354.7
click at [245, 189] on div "Stop guessing and start connecting. Get the data-driven blueprint for cutting t…" at bounding box center [632, 331] width 774 height 285
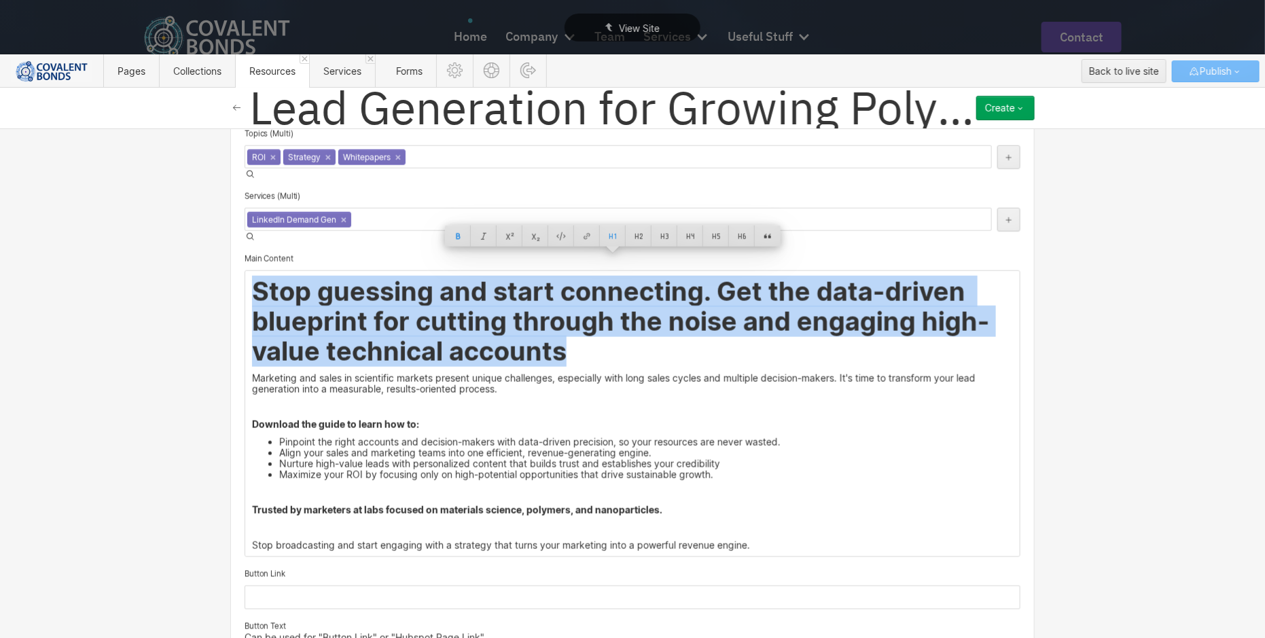
scroll to position [849, 0]
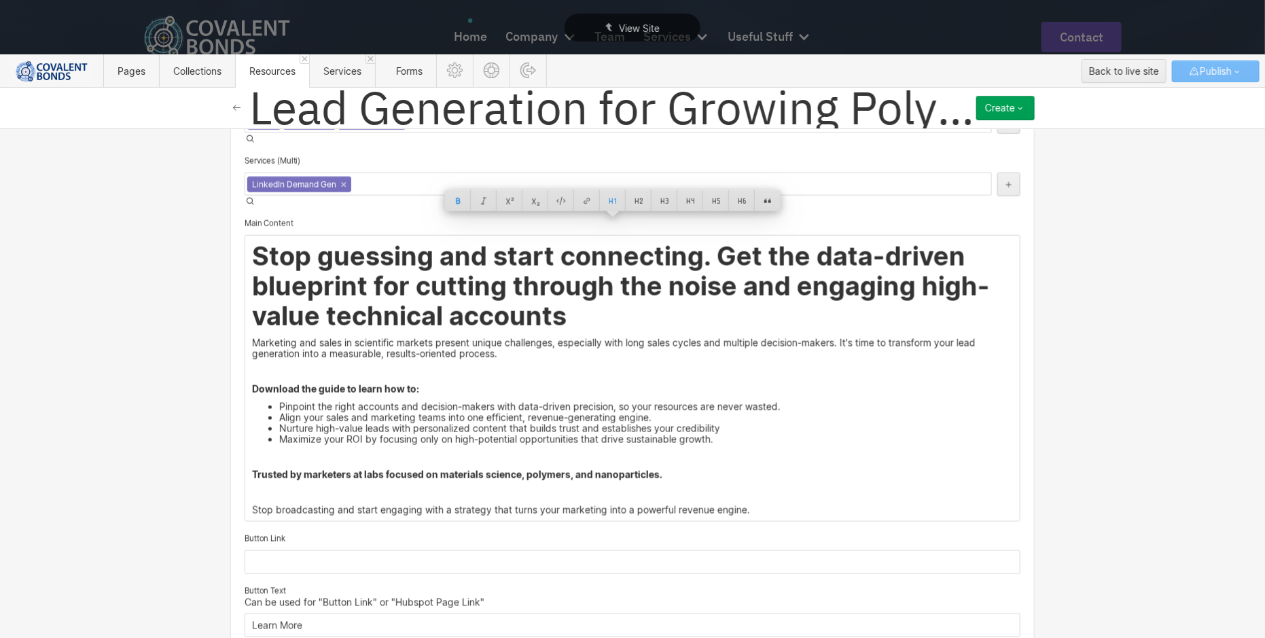
click at [585, 290] on h1 "Stop guessing and start connecting. Get the data-driven blueprint for cutting t…" at bounding box center [632, 286] width 761 height 90
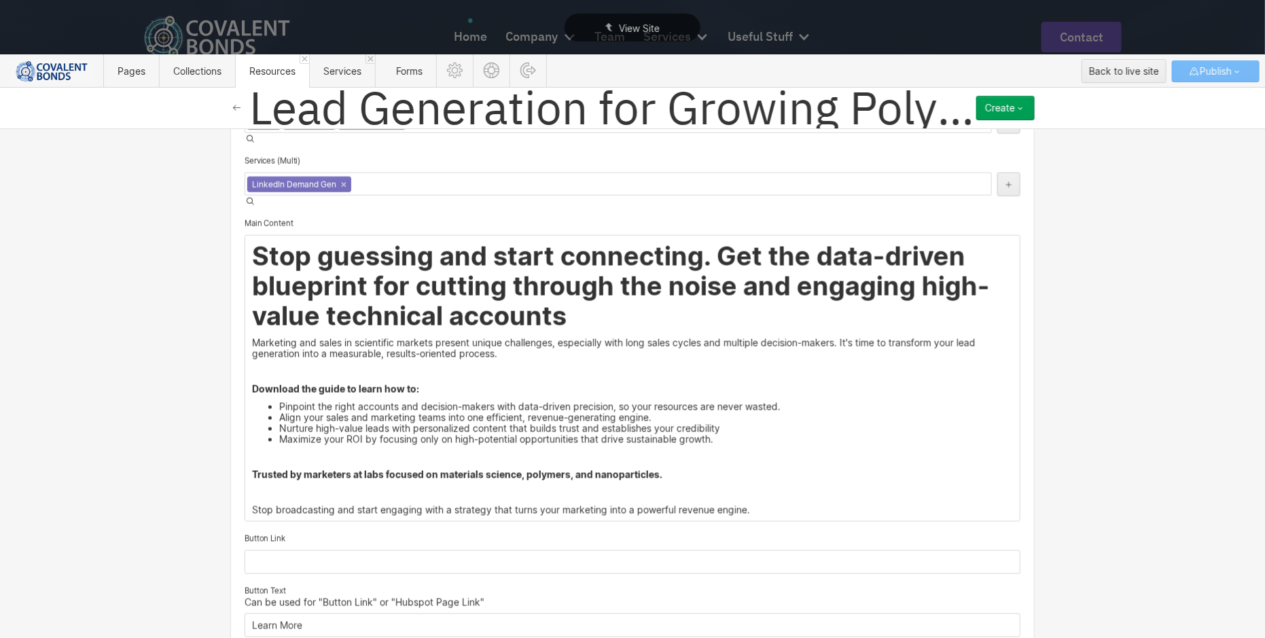
click at [704, 469] on p "Trusted by marketers at labs focused on materials science, polymers, and nanopa…" at bounding box center [632, 474] width 761 height 11
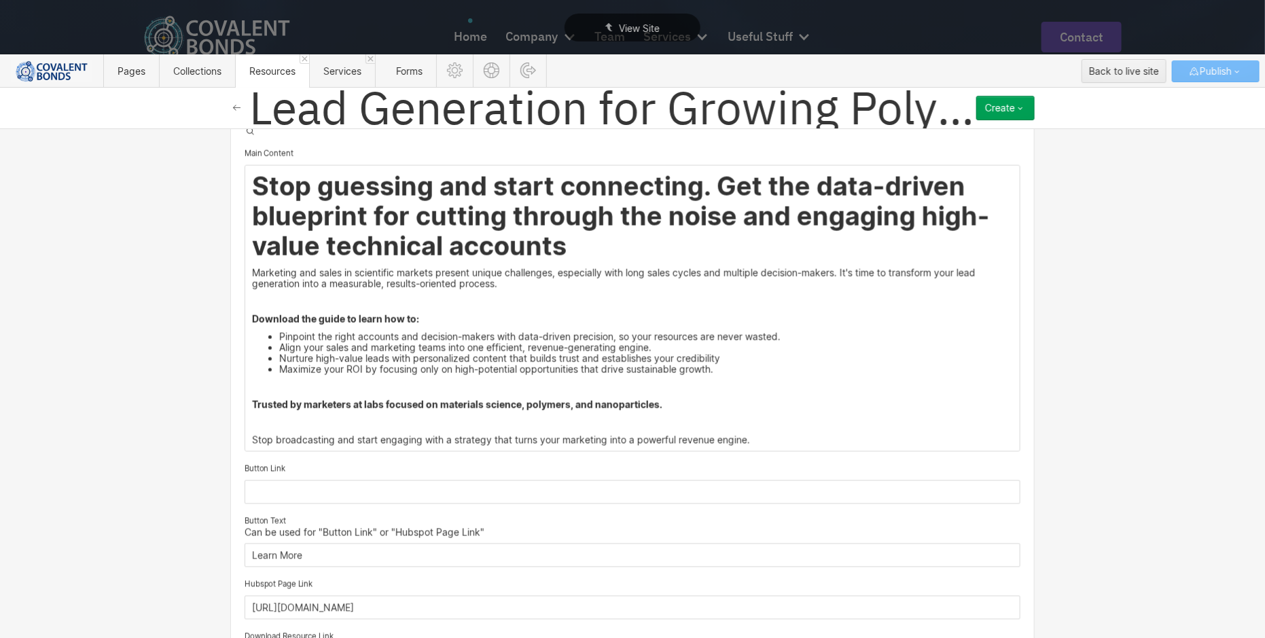
click at [765, 435] on p "Stop broadcasting and start engaging with a strategy that turns your marketing …" at bounding box center [632, 440] width 761 height 11
click at [523, 480] on input "text" at bounding box center [632, 492] width 776 height 24
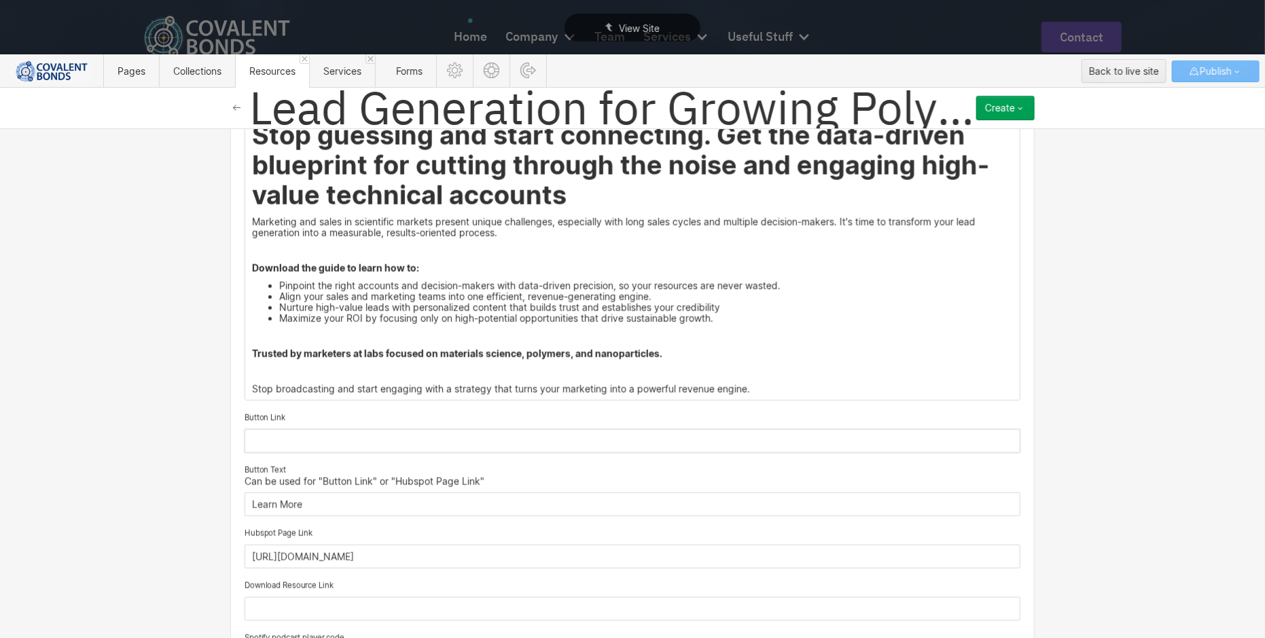
scroll to position [1000, 0]
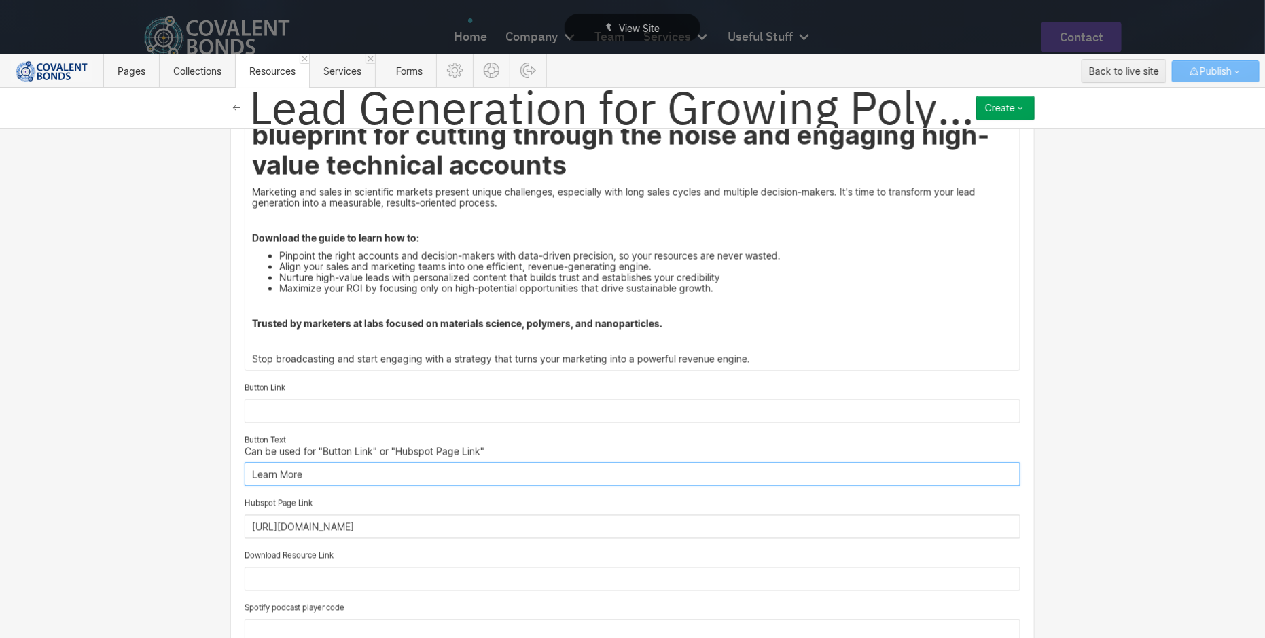
drag, startPoint x: 299, startPoint y: 458, endPoint x: 208, endPoint y: 461, distance: 91.7
click at [208, 461] on div "Basic info Name Lead Generation for Growing Polymer and Nanoparticle Market Slu…" at bounding box center [632, 382] width 1265 height 509
paste input "Download Your Free Guid"
type input "Download Your Free Guide"
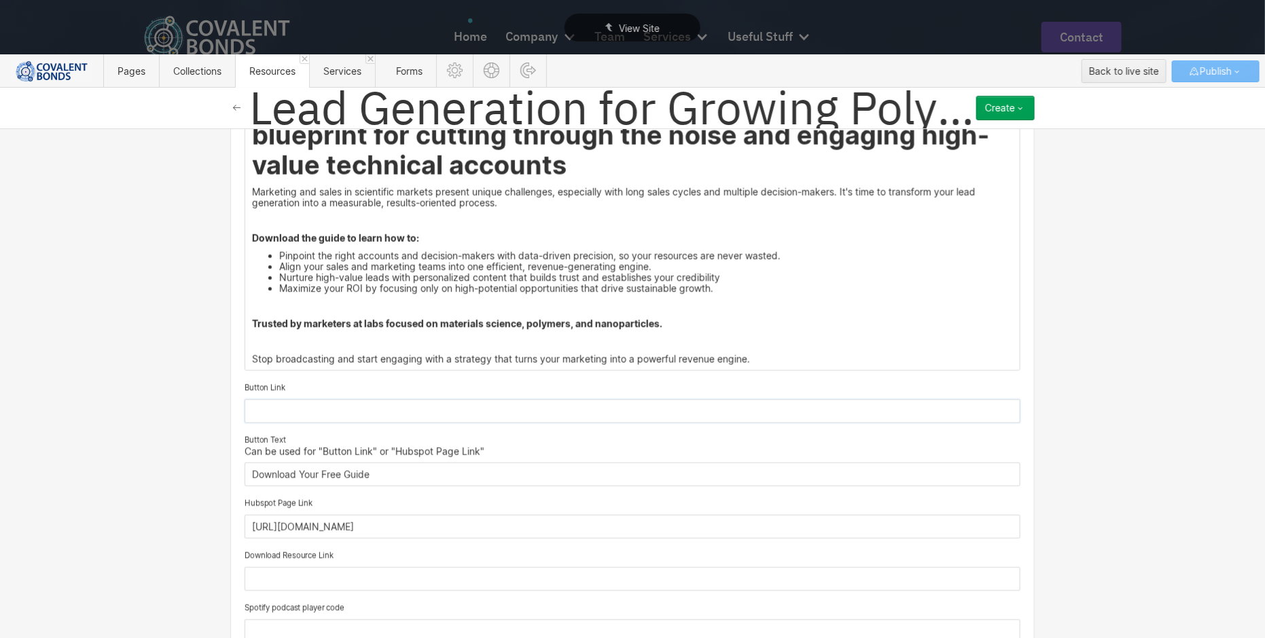
click at [407, 399] on input "text" at bounding box center [632, 411] width 776 height 24
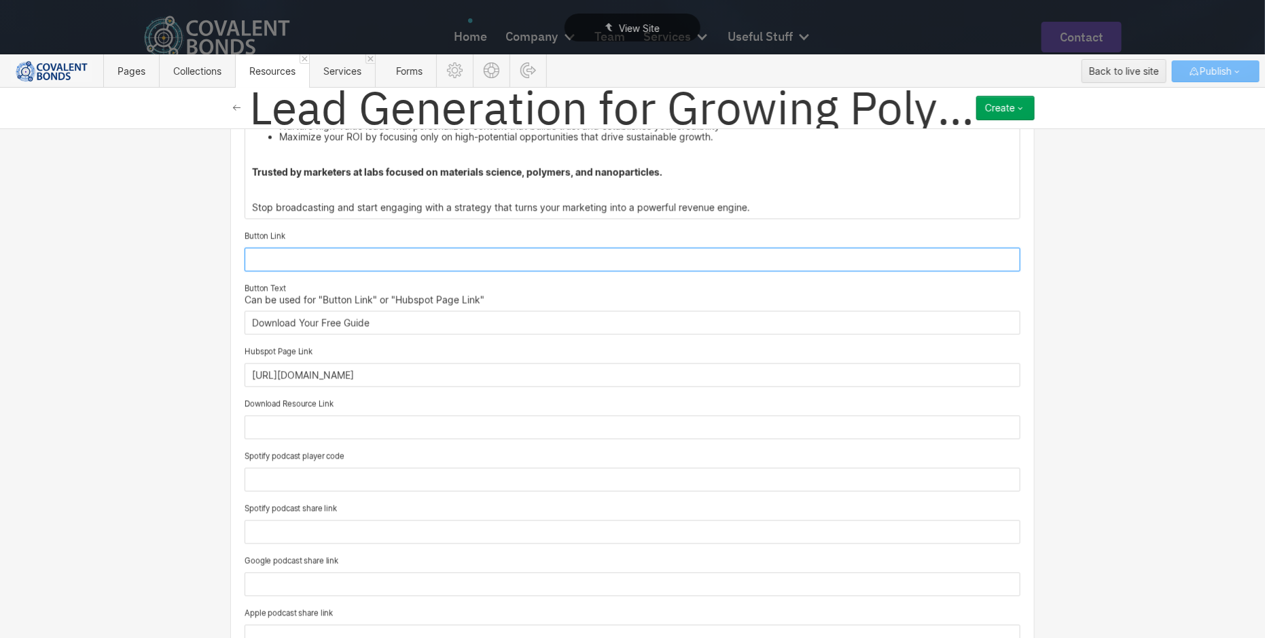
scroll to position [1144, 0]
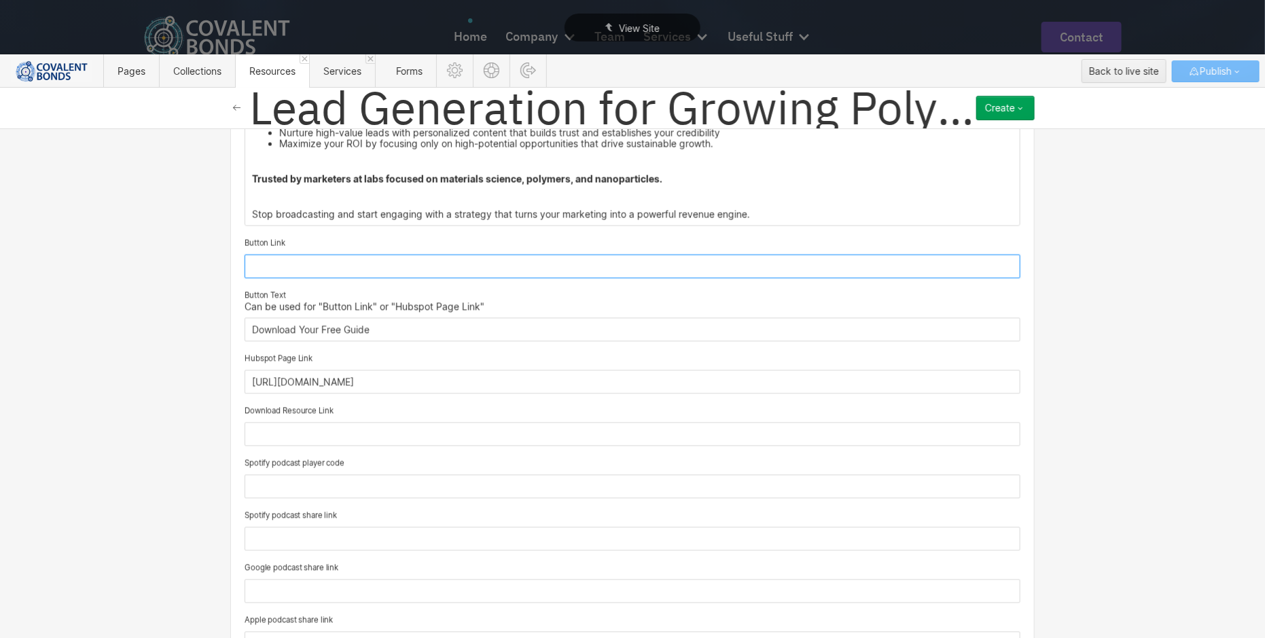
paste input "[URL][DOMAIN_NAME]"
type input "[URL][DOMAIN_NAME]"
drag, startPoint x: 611, startPoint y: 248, endPoint x: 208, endPoint y: 249, distance: 403.4
click at [208, 249] on div "Basic info Name Lead Generation for Growing Polymer and Nanoparticle Market Slu…" at bounding box center [632, 382] width 1265 height 509
drag, startPoint x: 796, startPoint y: 371, endPoint x: 137, endPoint y: 363, distance: 658.8
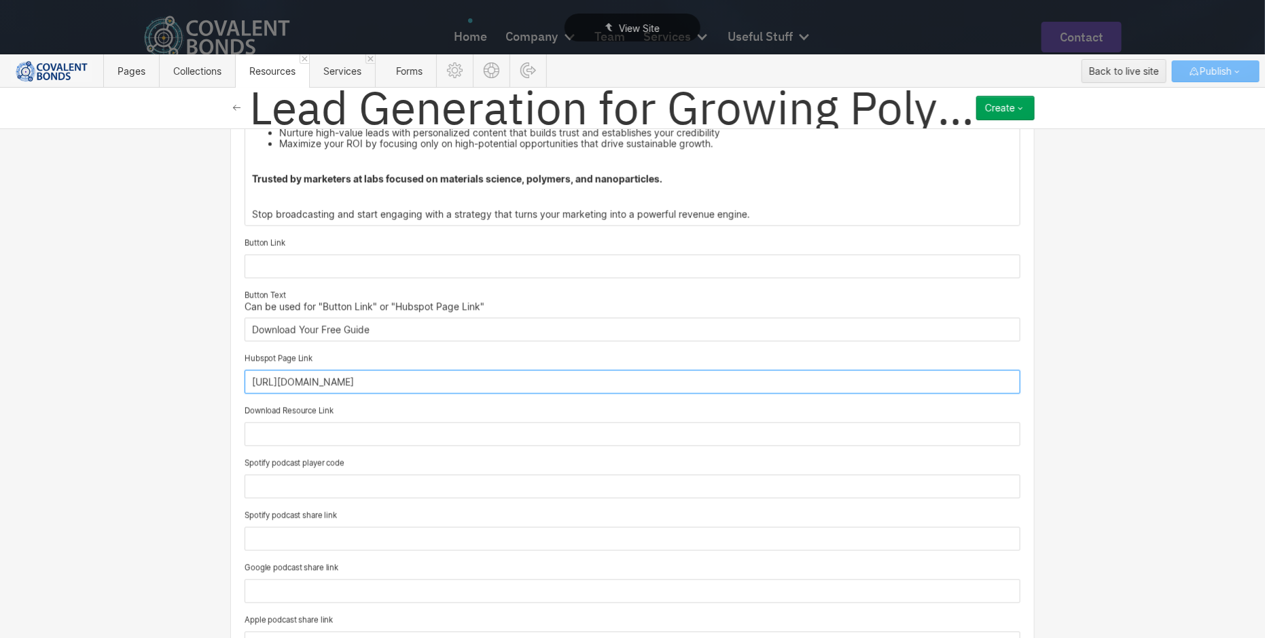
click at [137, 363] on div "Basic info Name Lead Generation for Growing Polymer and Nanoparticle Market Slu…" at bounding box center [632, 382] width 1265 height 509
paste input "polymers-and-nanoparticles-whitepaper"
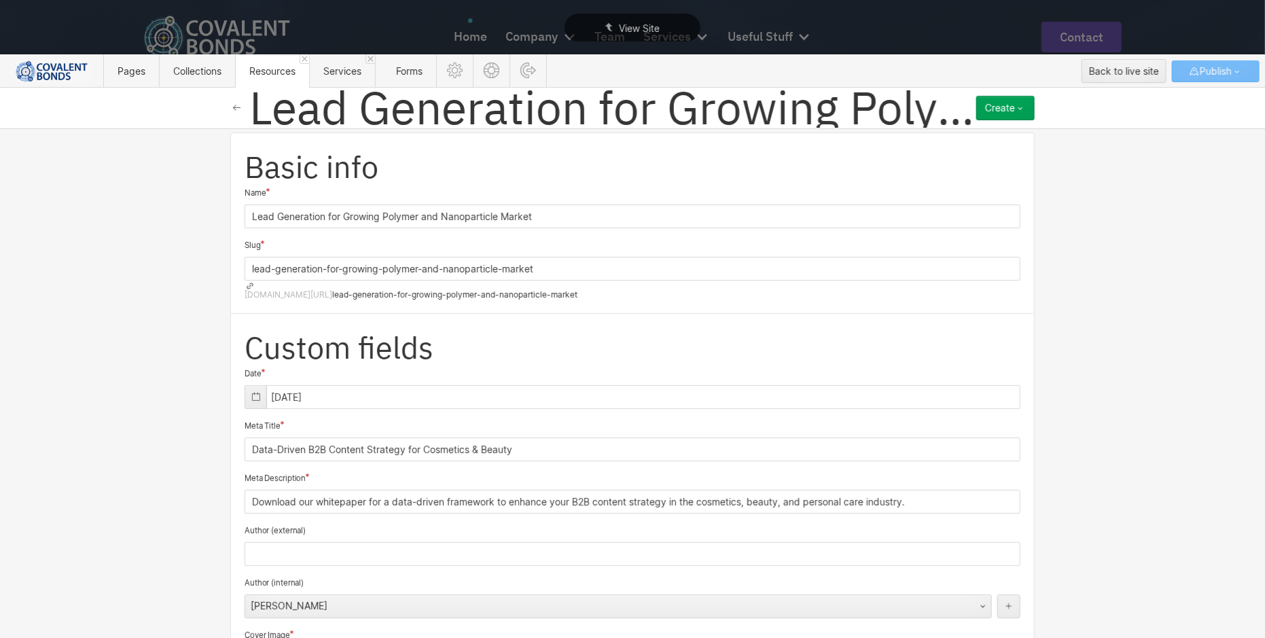
scroll to position [0, 0]
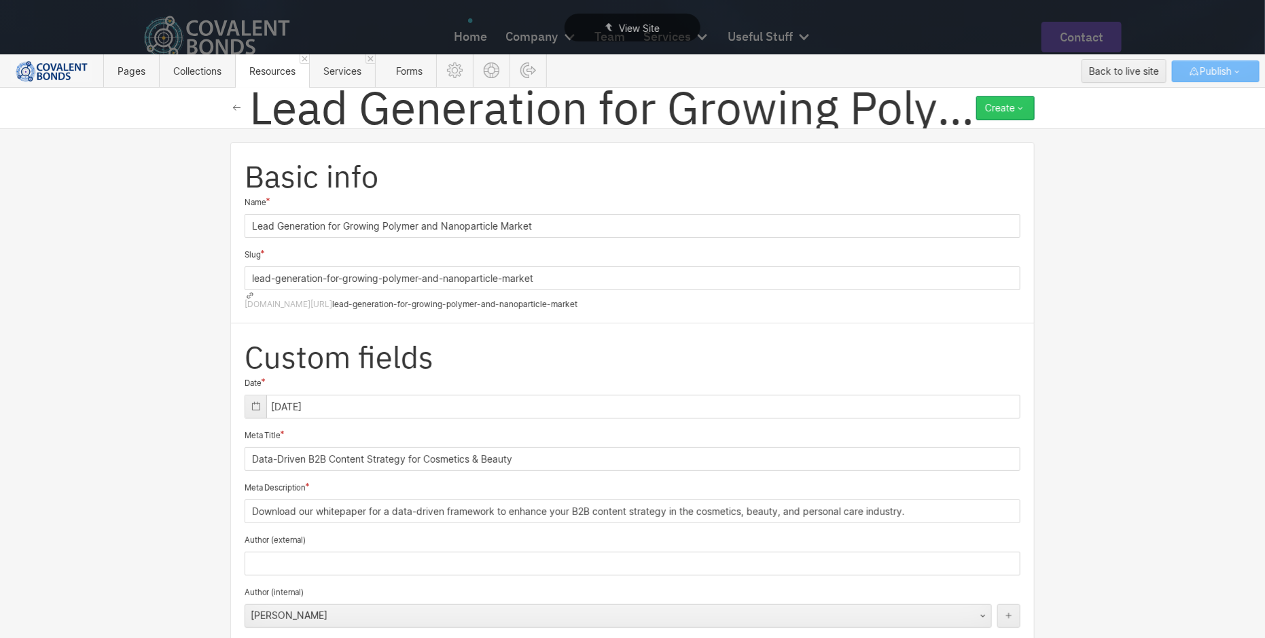
type input "[URL][DOMAIN_NAME]"
click at [1001, 107] on div "Create" at bounding box center [1000, 108] width 30 height 11
click at [958, 151] on div "Publish now" at bounding box center [966, 154] width 134 height 18
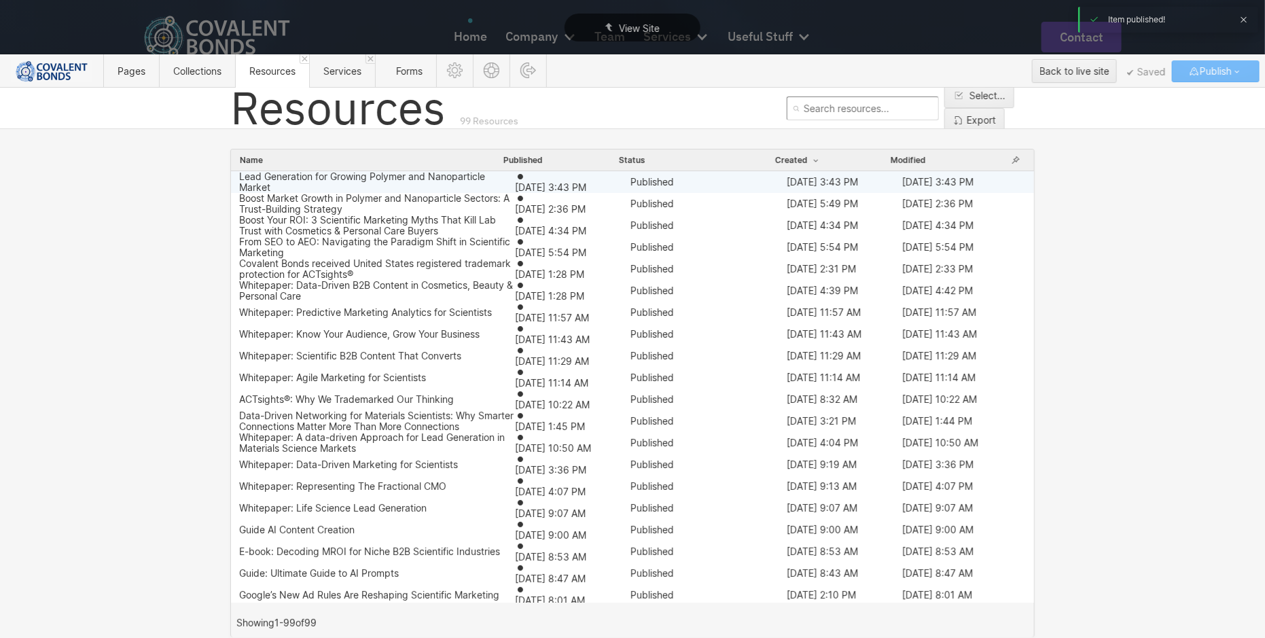
click at [379, 179] on div "Lead Generation for Growing Polymer and Nanoparticle Market" at bounding box center [377, 182] width 276 height 22
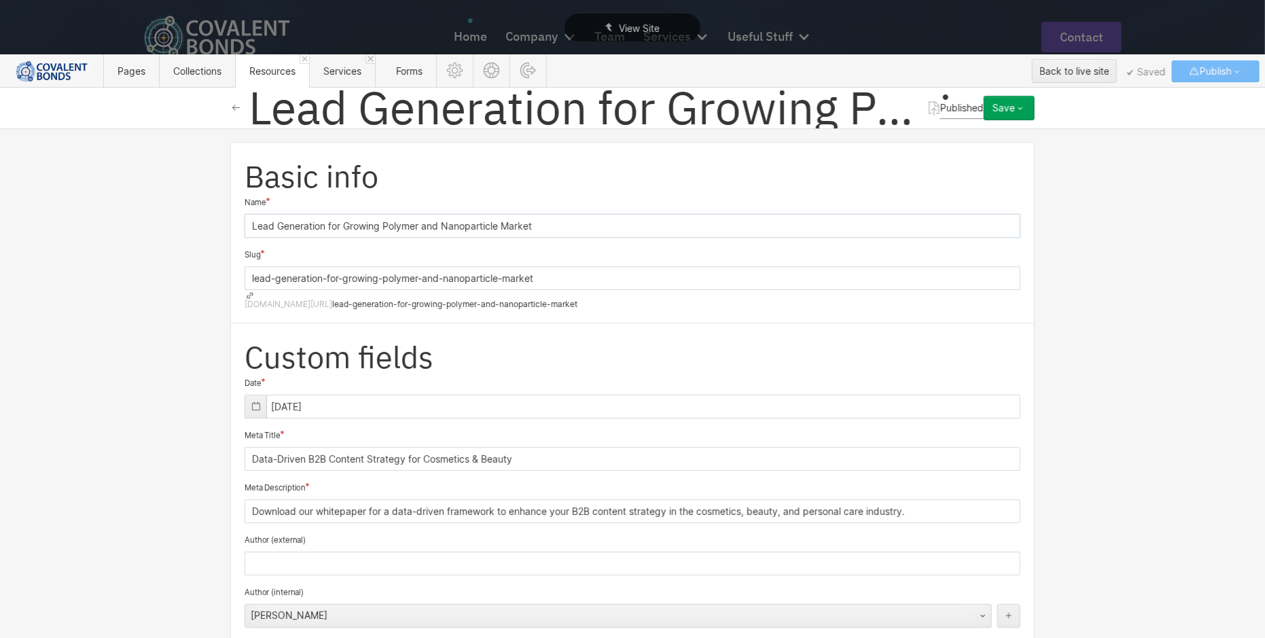
click at [244, 214] on input "Lead Generation for Growing Polymer and Nanoparticle Market" at bounding box center [632, 226] width 776 height 24
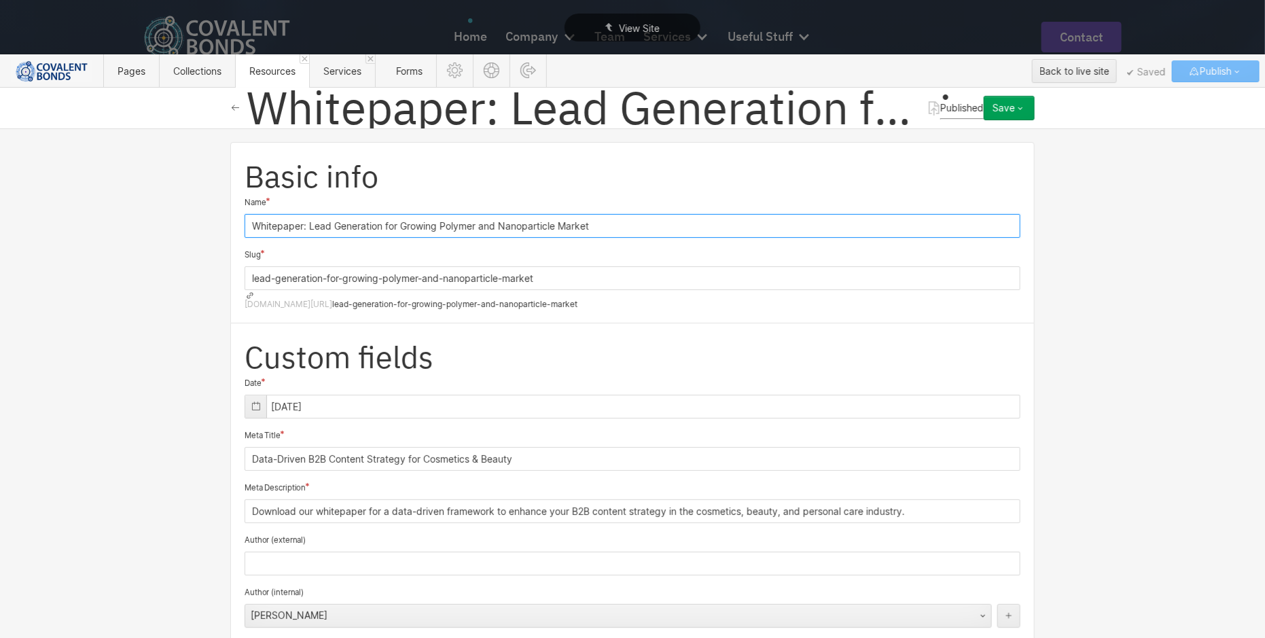
type input "Whitepaper: Lead Generation for Growing Polymer and Nanoparticle Market"
click at [246, 272] on input "lead-generation-for-growing-polymer-and-nanoparticle-market" at bounding box center [632, 278] width 776 height 24
click at [1012, 109] on div "Save" at bounding box center [1003, 108] width 22 height 11
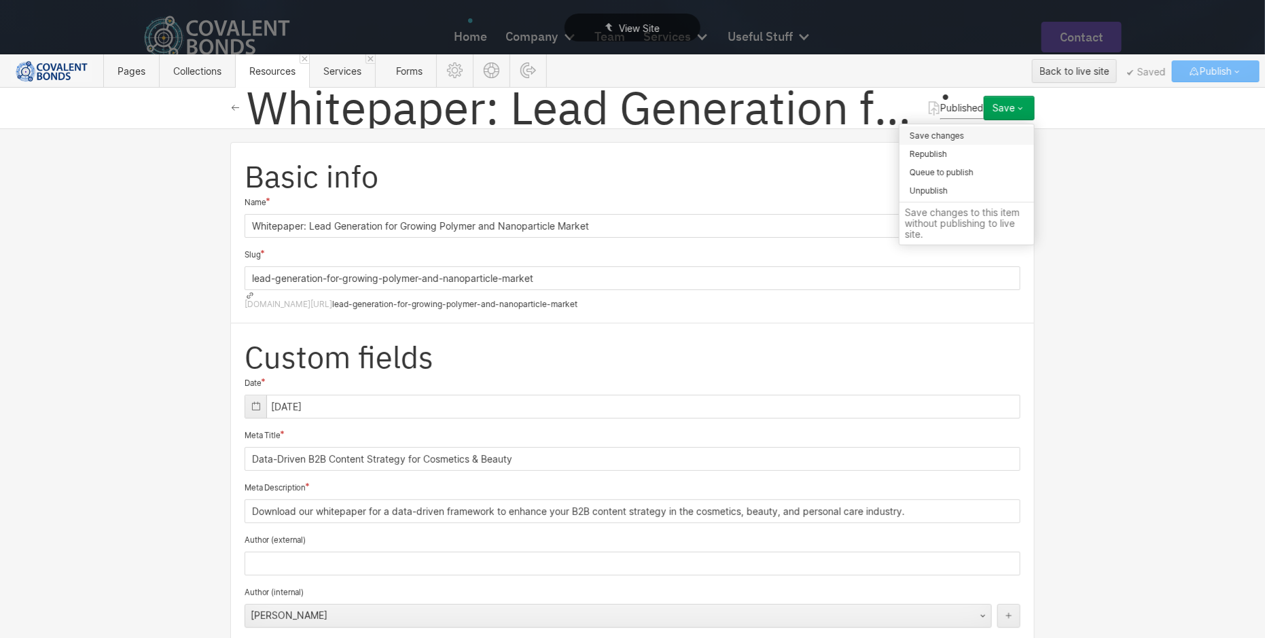
click at [1000, 132] on div "Save changes" at bounding box center [966, 135] width 134 height 18
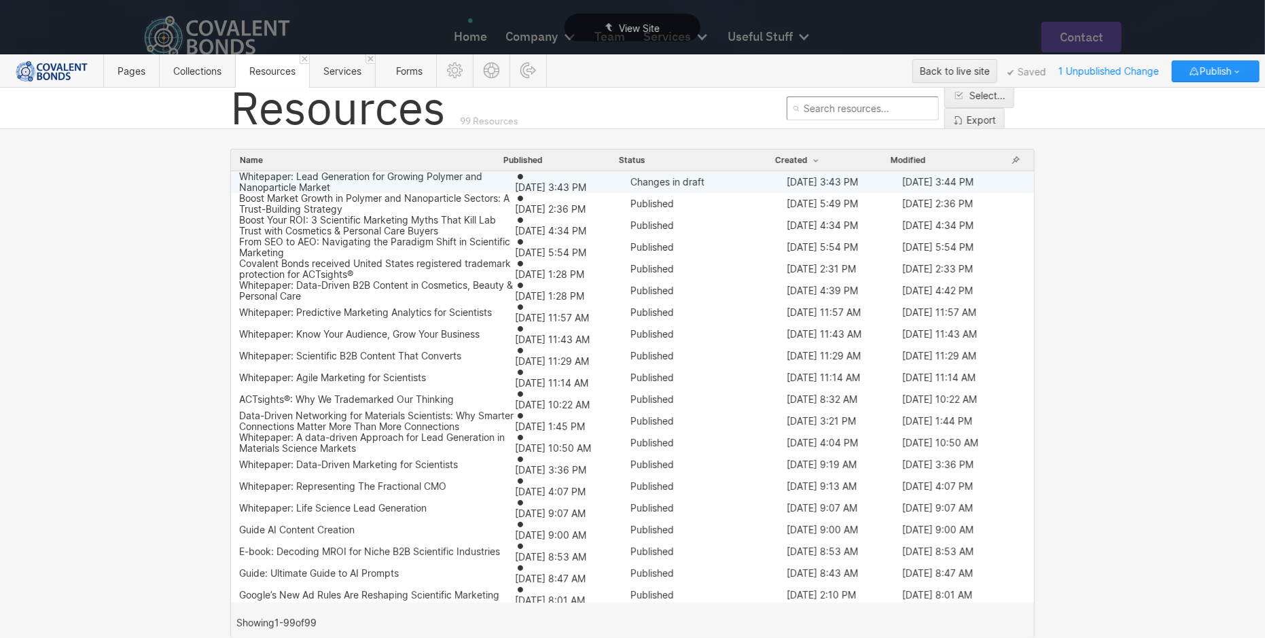
click at [515, 183] on div "[DATE] 3:43 PM" at bounding box center [572, 182] width 115 height 22
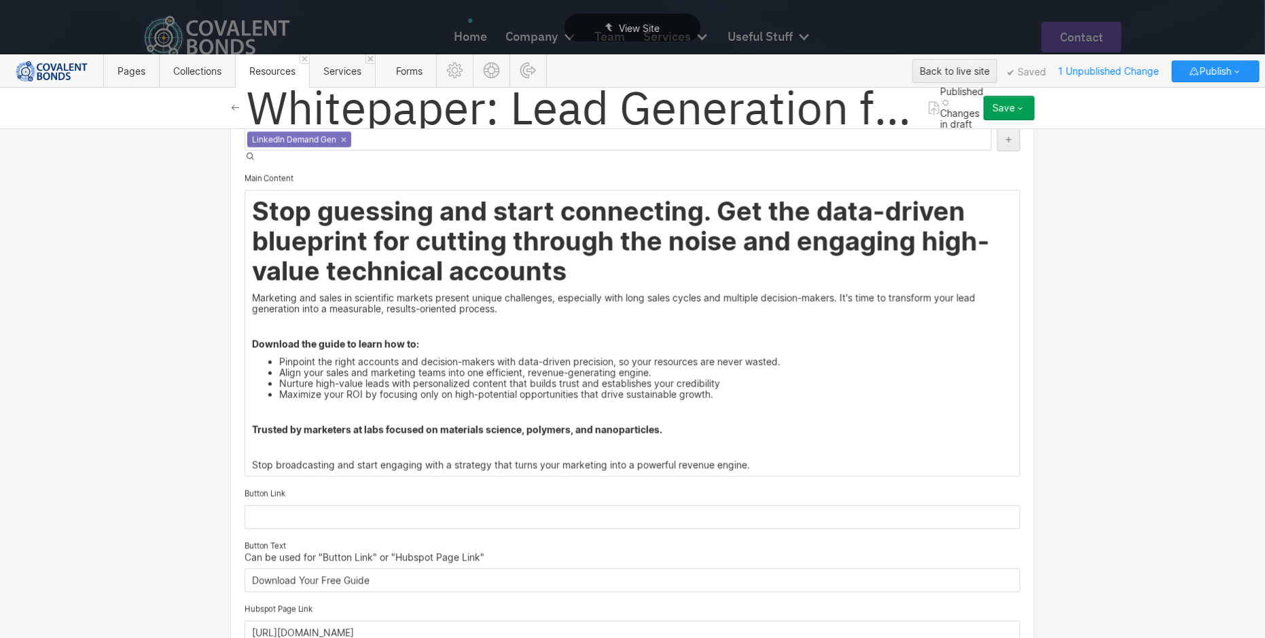
scroll to position [896, 0]
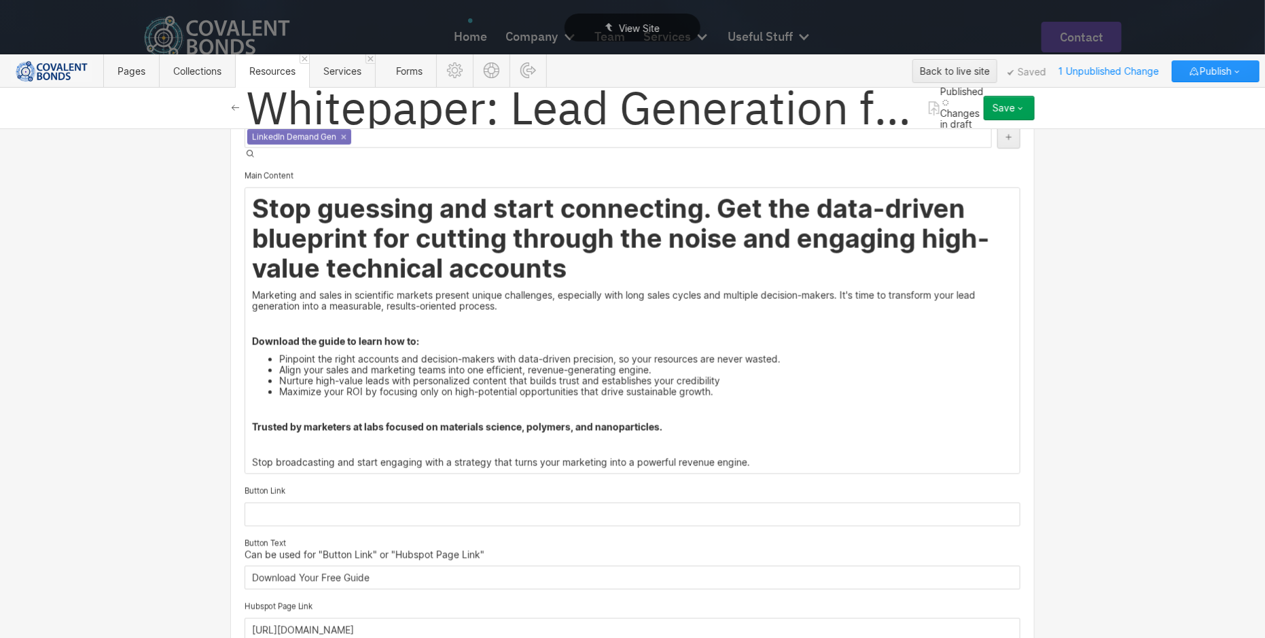
click at [566, 295] on div "Stop guessing and start connecting. Get the data-driven blueprint for cutting t…" at bounding box center [632, 330] width 774 height 285
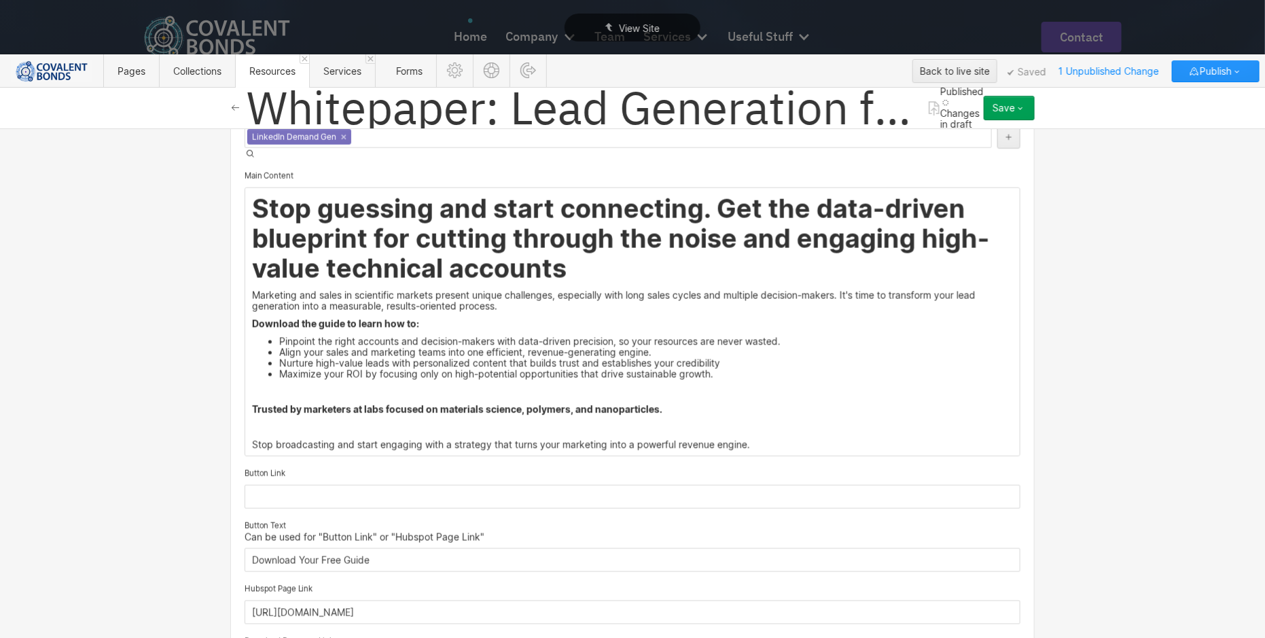
click at [730, 369] on li "Maximize your ROI by focusing only on high-potential opportunities that drive s…" at bounding box center [645, 374] width 733 height 11
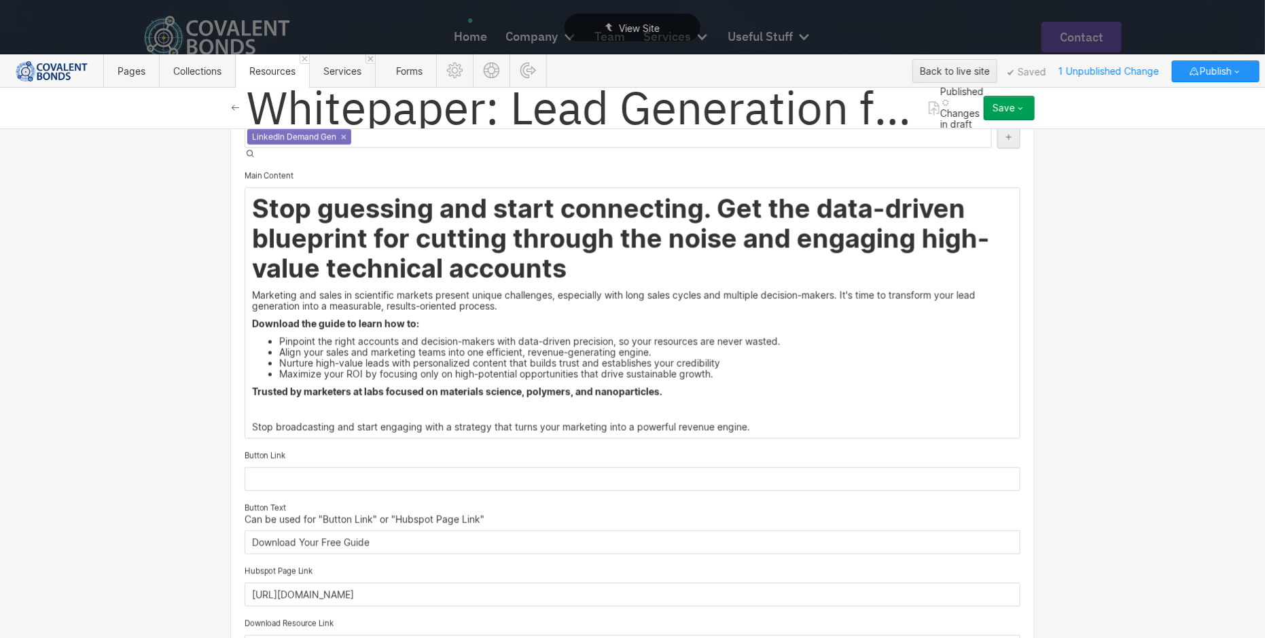
click at [750, 386] on p "Trusted by marketers at labs focused on materials science, polymers, and nanopa…" at bounding box center [632, 391] width 761 height 11
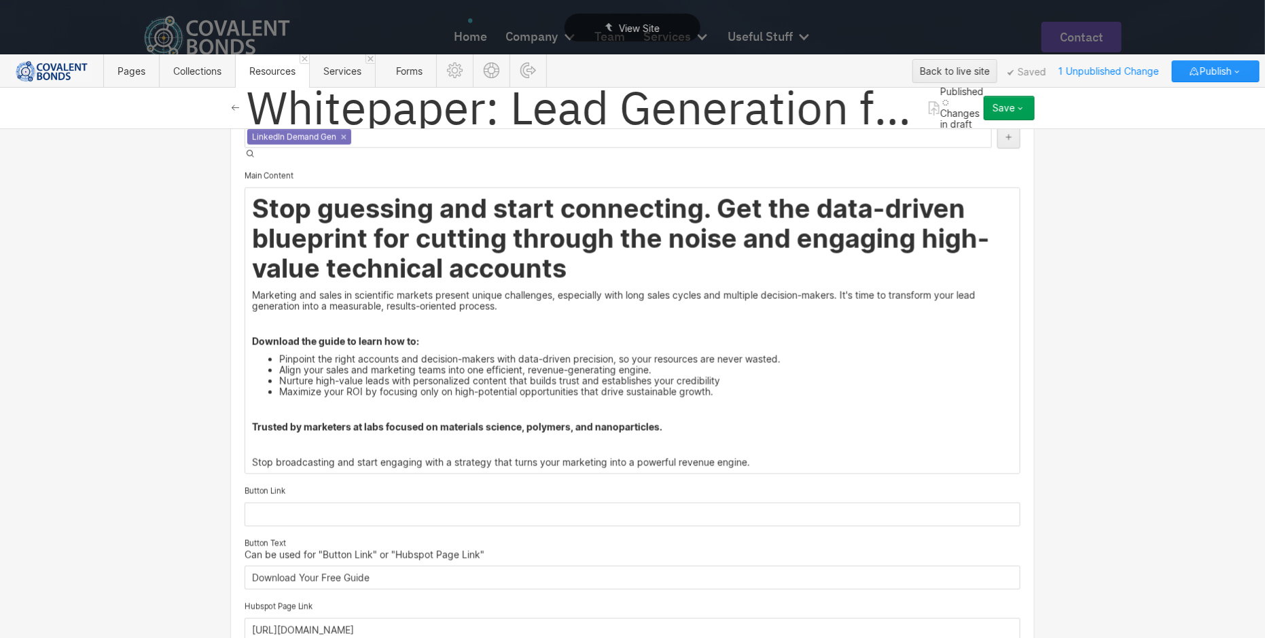
click at [1006, 110] on div "Save" at bounding box center [1003, 108] width 22 height 11
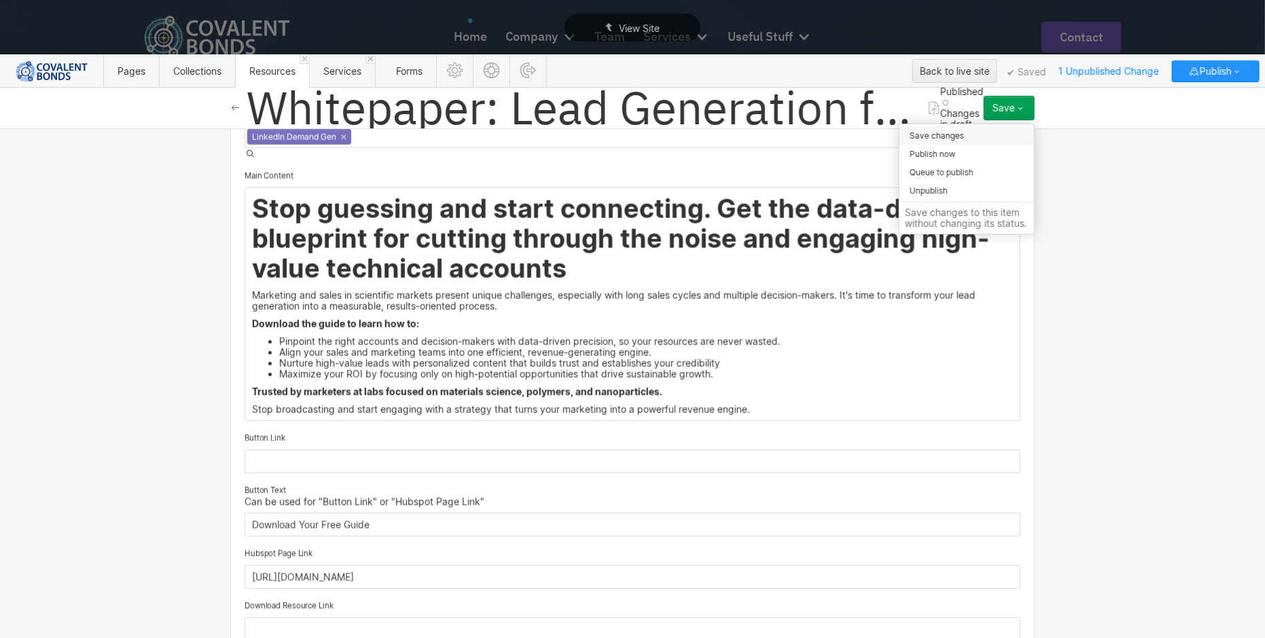
click at [992, 134] on div "Save changes" at bounding box center [966, 135] width 134 height 18
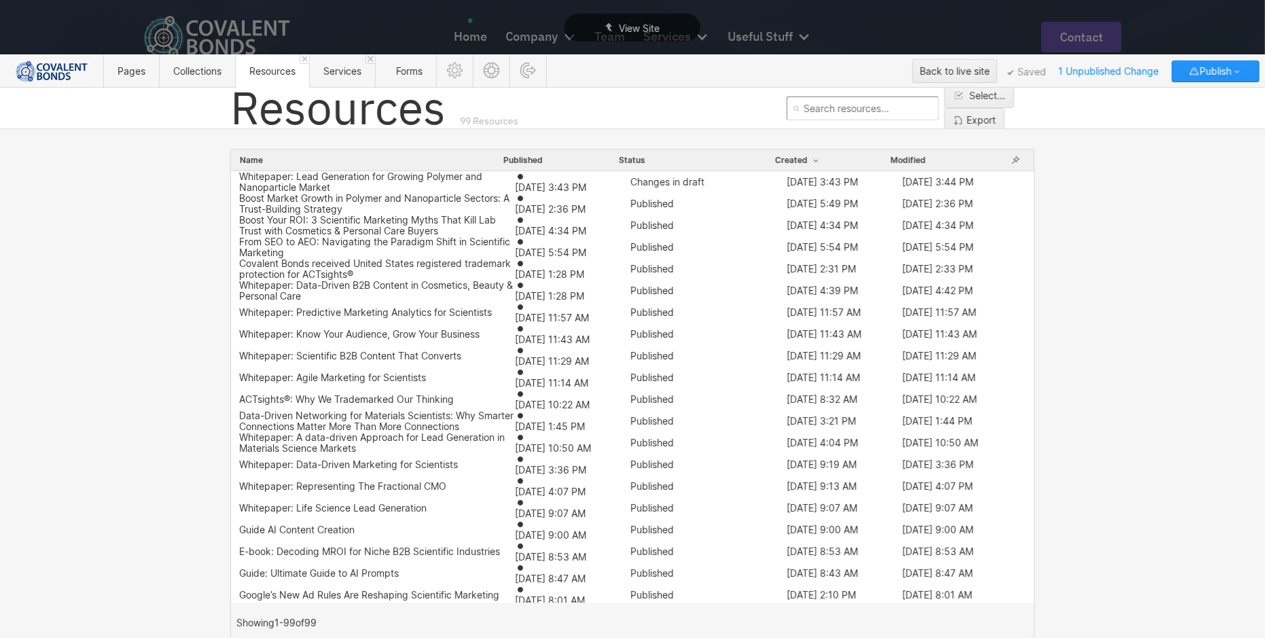
click at [972, 139] on div "New Resource" at bounding box center [995, 144] width 62 height 11
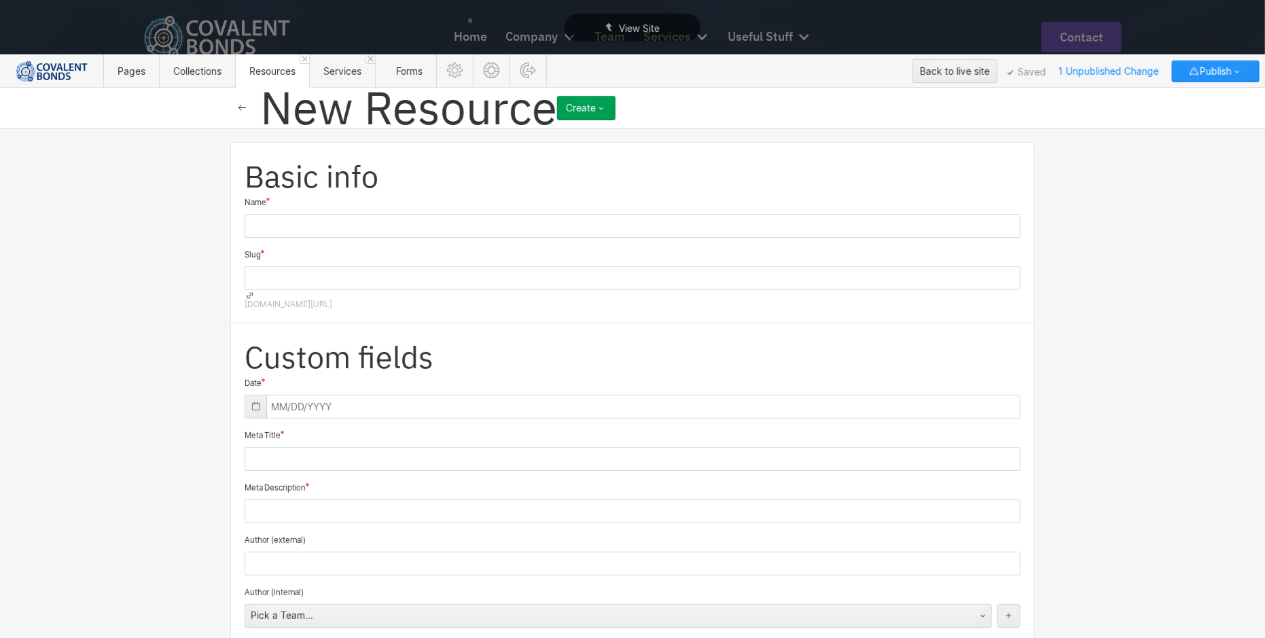
click at [239, 111] on icon "button" at bounding box center [242, 108] width 11 height 11
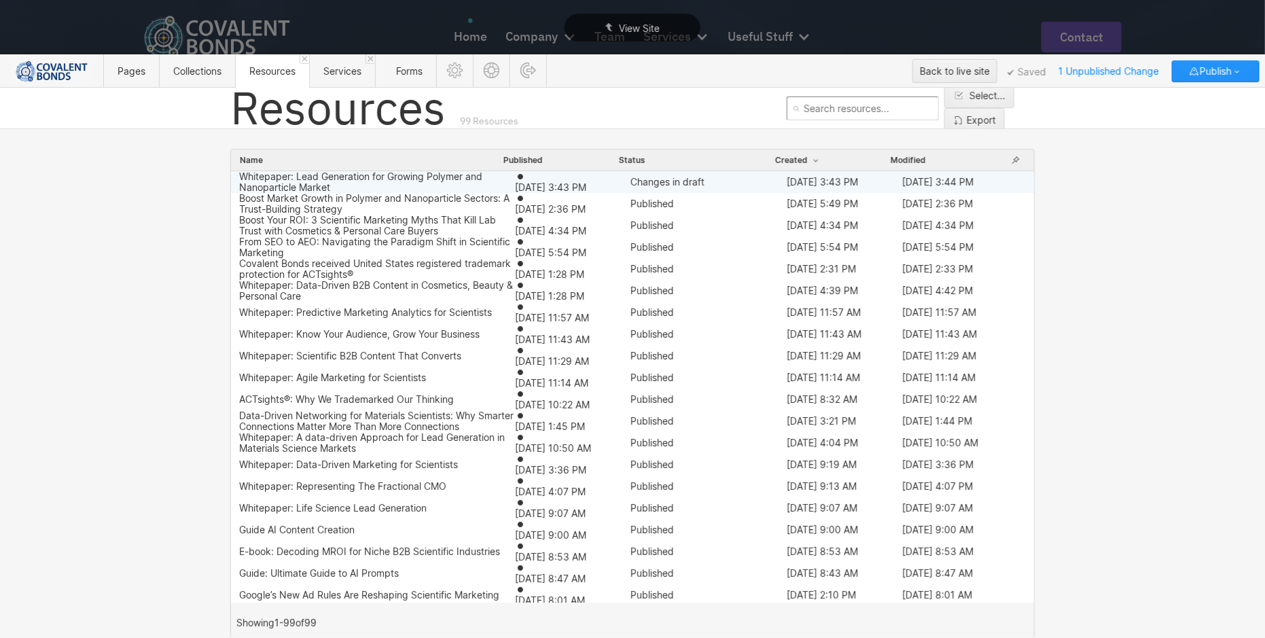
click at [816, 176] on span "[DATE] 3:43 PM" at bounding box center [821, 182] width 71 height 12
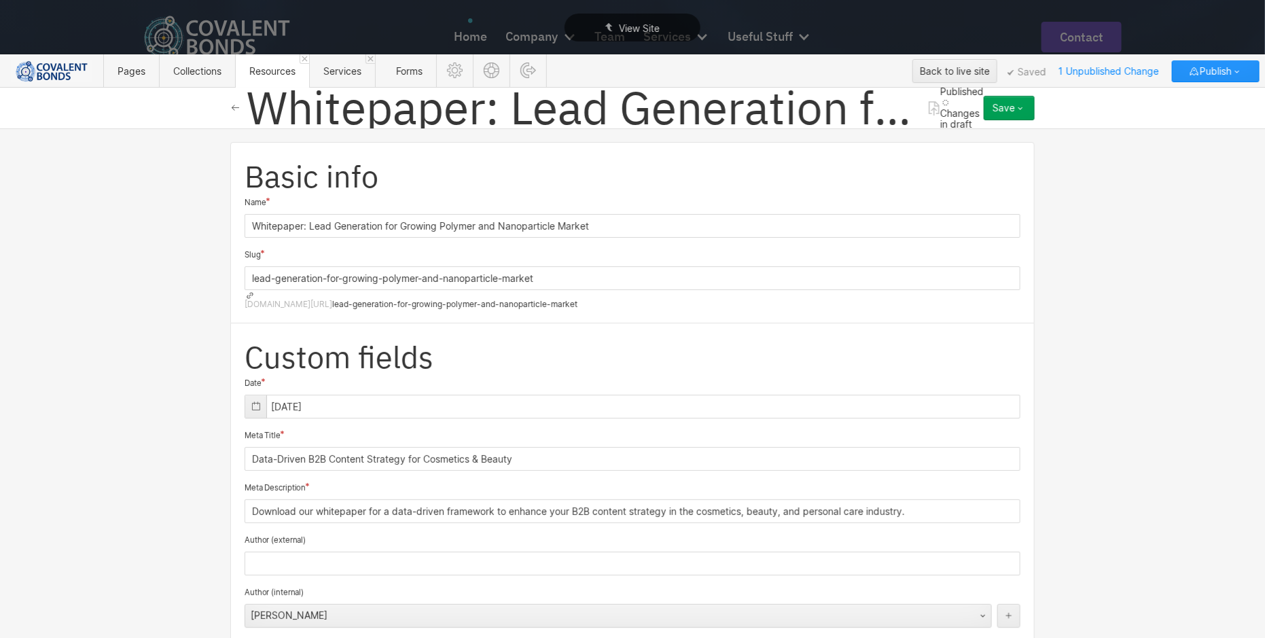
click at [1003, 111] on div "Save" at bounding box center [1003, 108] width 22 height 11
click at [1002, 152] on div "Publish now" at bounding box center [966, 154] width 134 height 18
